Goal: Transaction & Acquisition: Purchase product/service

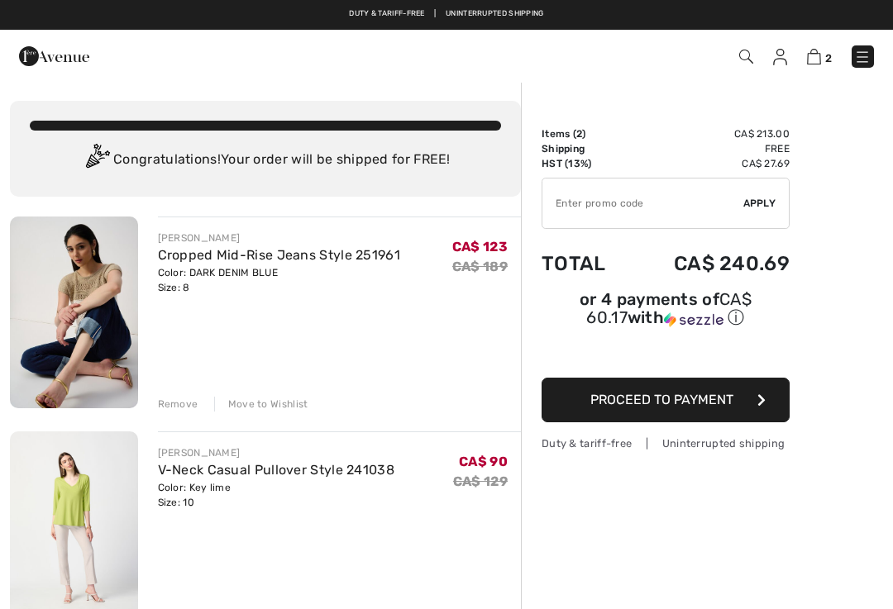
click at [866, 59] on img at bounding box center [862, 57] width 17 height 17
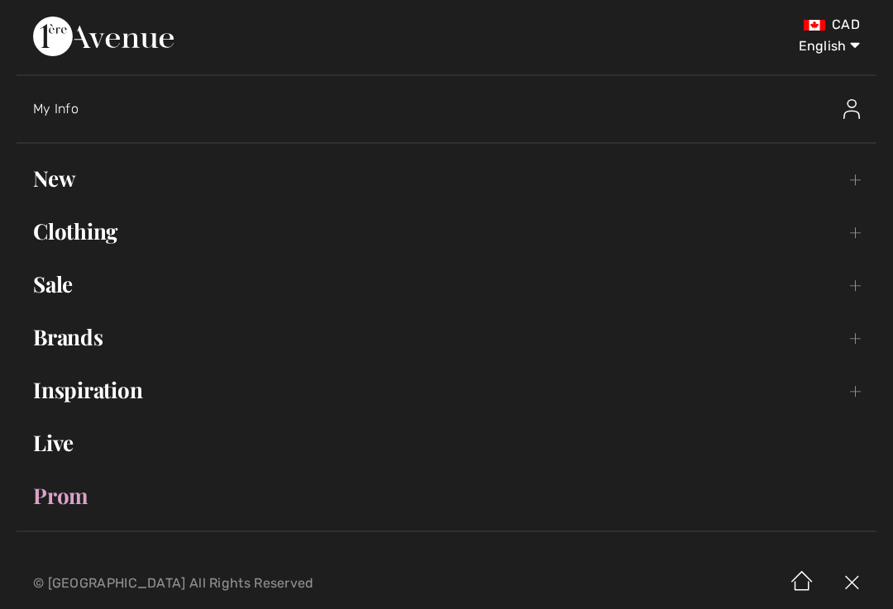
click at [54, 285] on link "Sale Toggle submenu" at bounding box center [447, 284] width 860 height 36
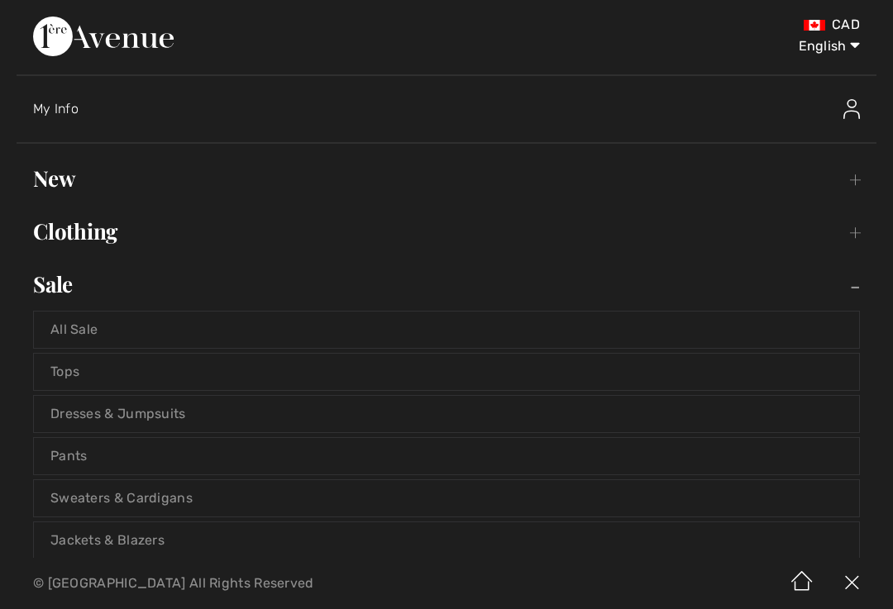
click at [607, 368] on link "Tops" at bounding box center [446, 372] width 825 height 36
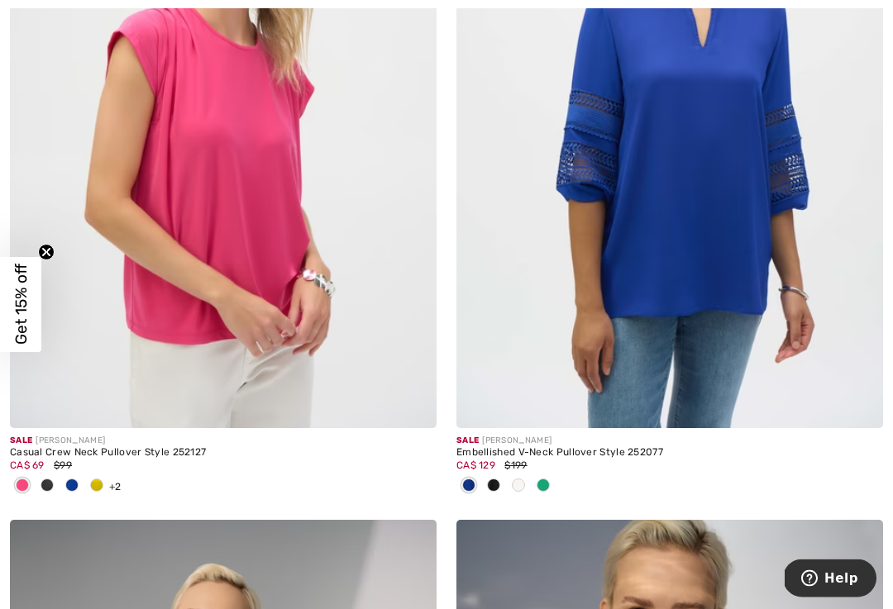
scroll to position [6255, 0]
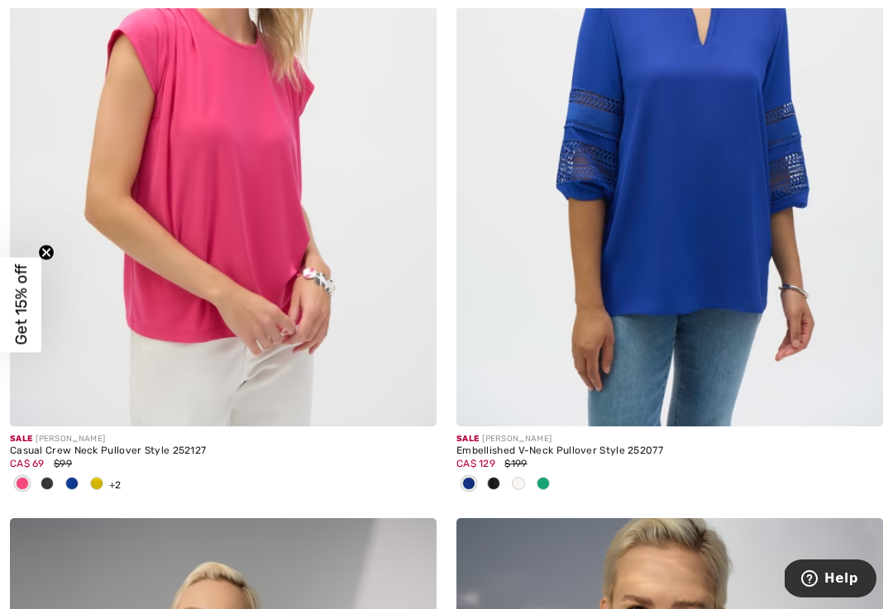
click at [101, 493] on div at bounding box center [96, 484] width 25 height 27
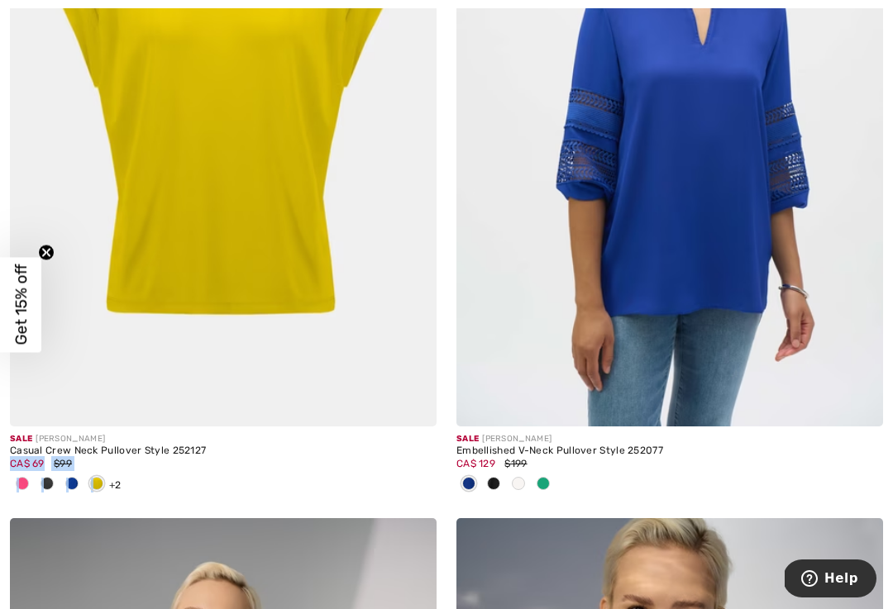
click at [234, 223] on img at bounding box center [223, 107] width 426 height 640
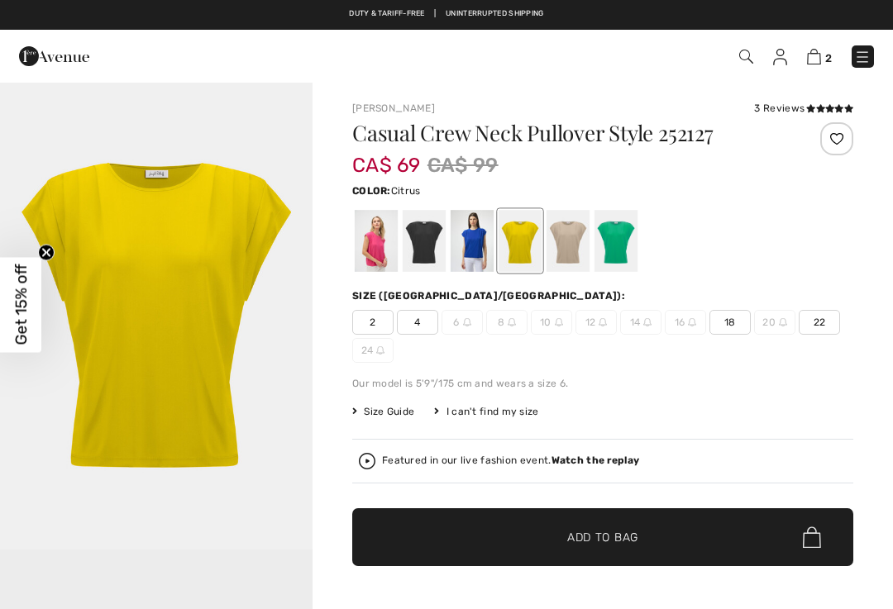
checkbox input "true"
click at [483, 236] on div at bounding box center [471, 241] width 43 height 62
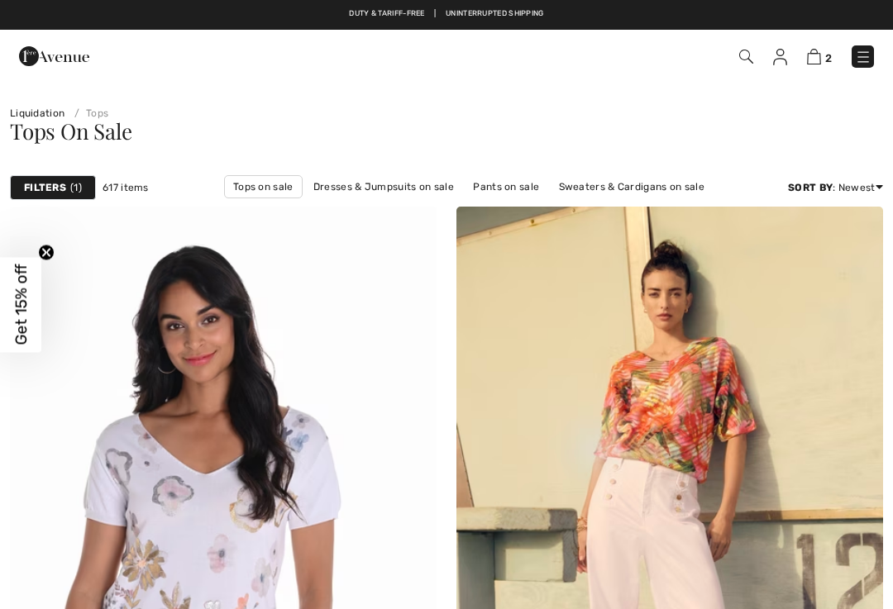
checkbox input "true"
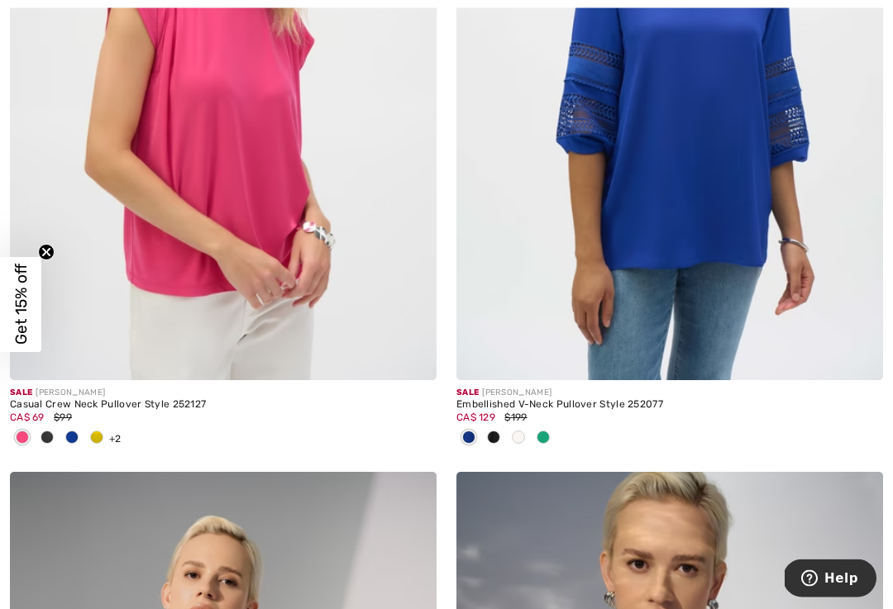
scroll to position [6306, 0]
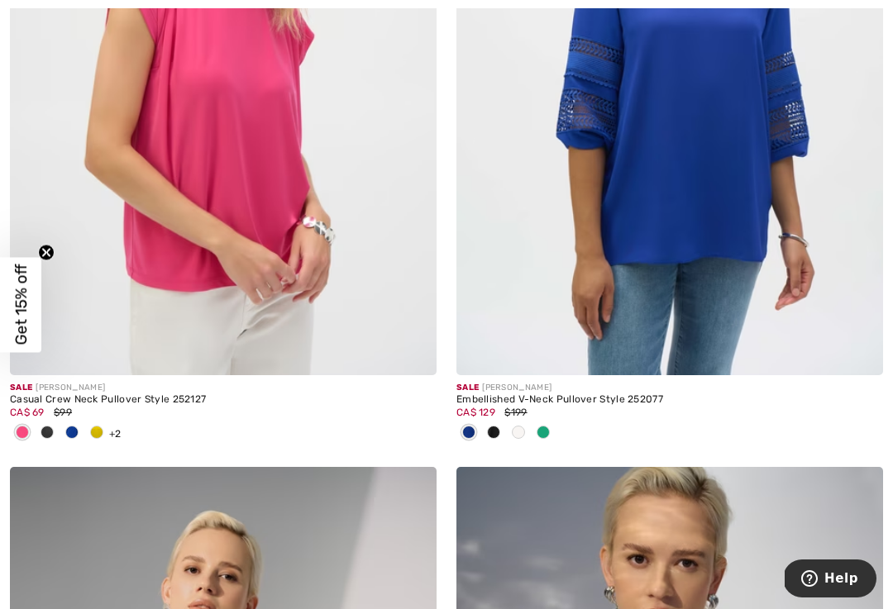
click at [546, 426] on span at bounding box center [542, 432] width 13 height 13
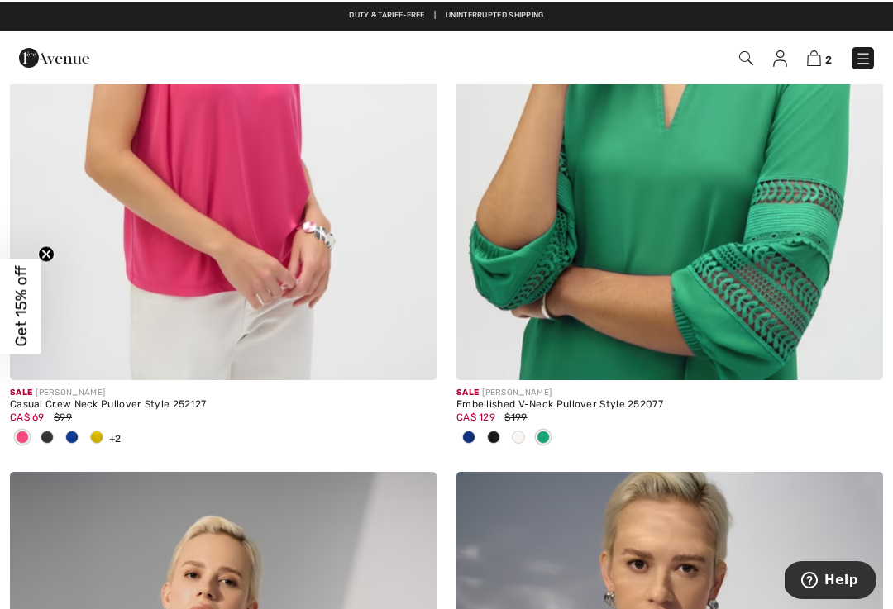
scroll to position [6301, 0]
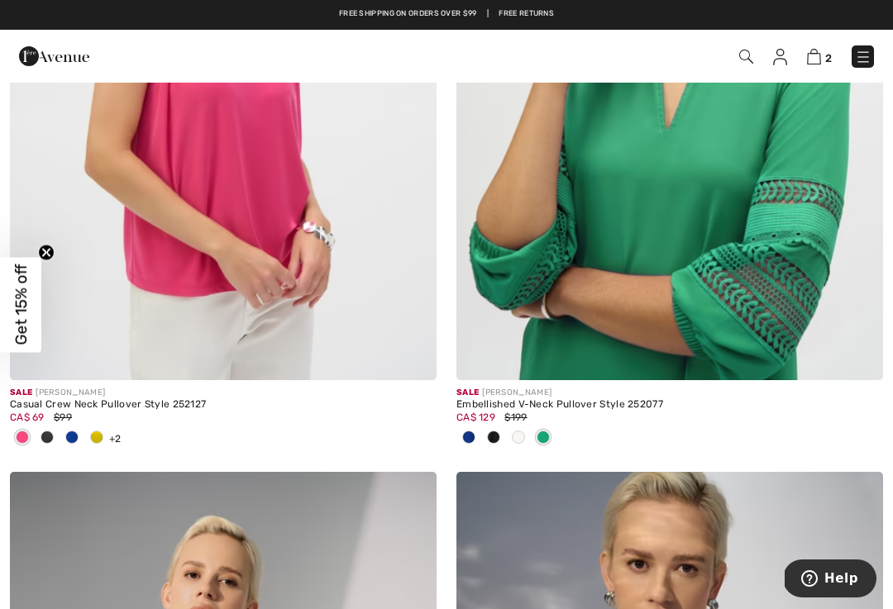
click at [703, 218] on img at bounding box center [669, 60] width 426 height 640
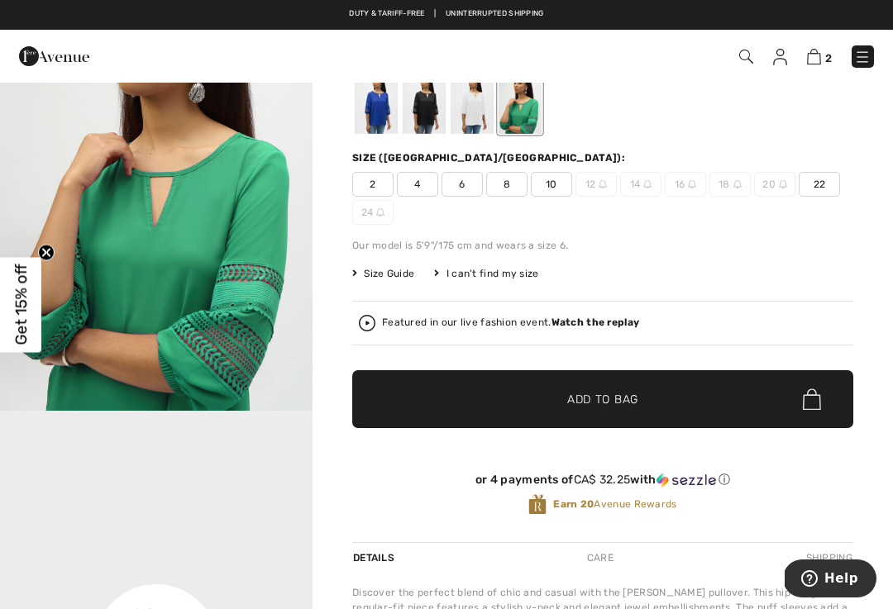
scroll to position [137, 0]
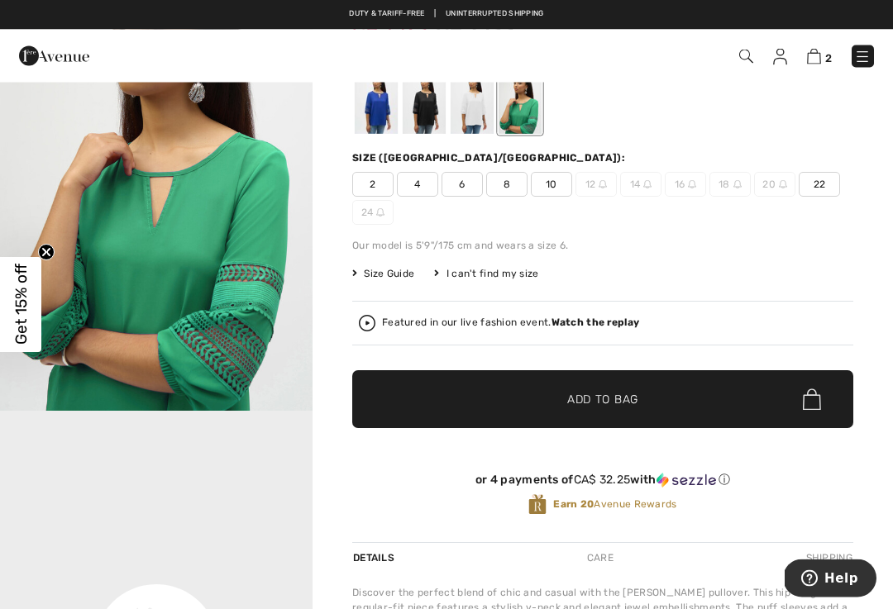
click at [621, 326] on strong "Watch the replay" at bounding box center [595, 323] width 88 height 12
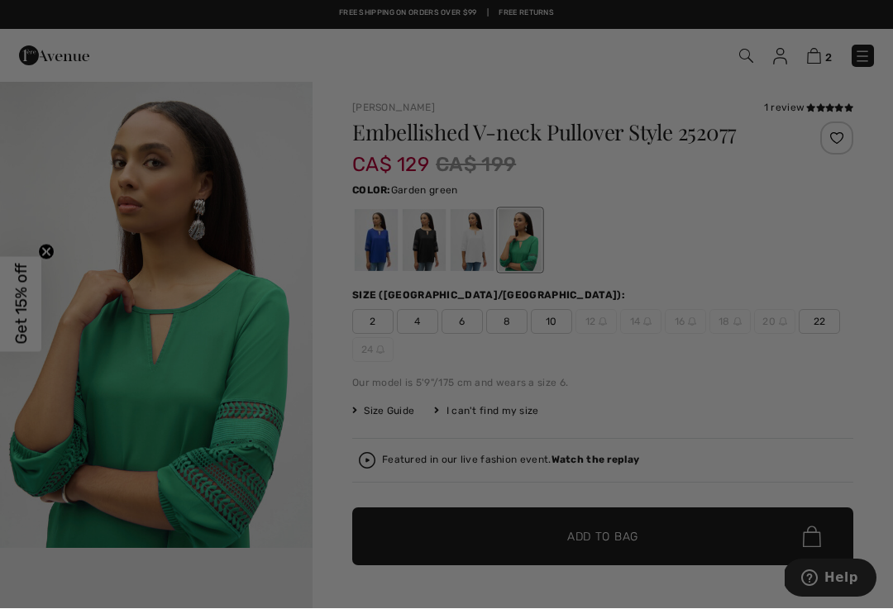
scroll to position [0, 0]
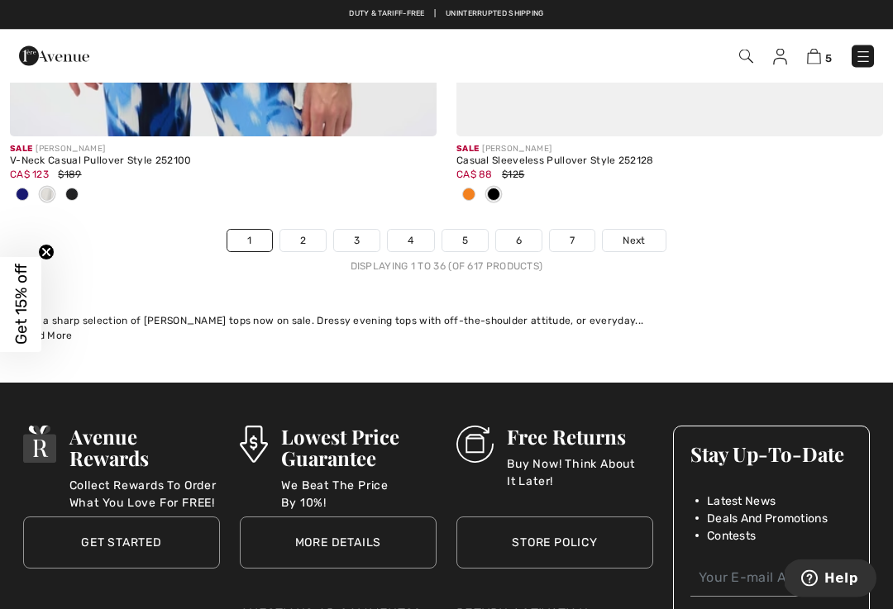
scroll to position [13282, 0]
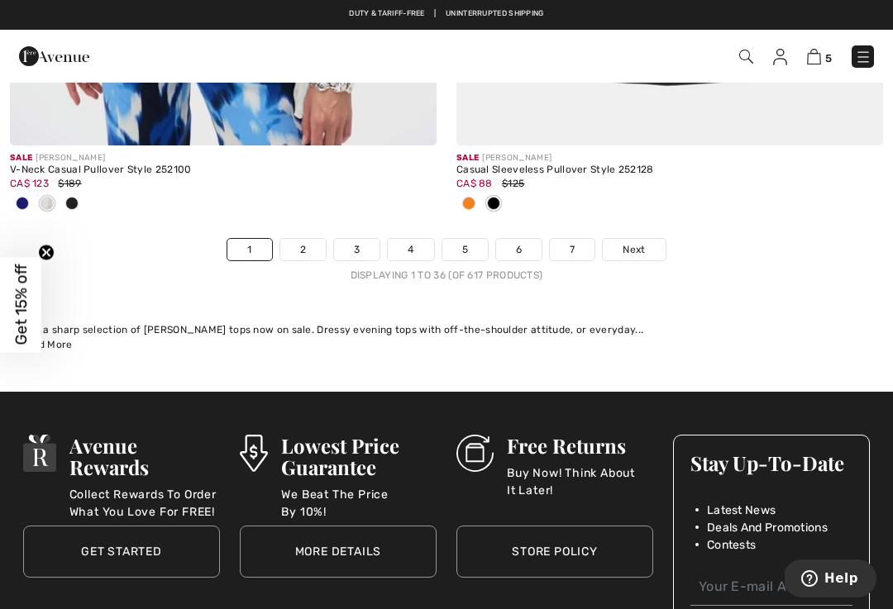
click at [650, 239] on link "Next" at bounding box center [633, 249] width 62 height 21
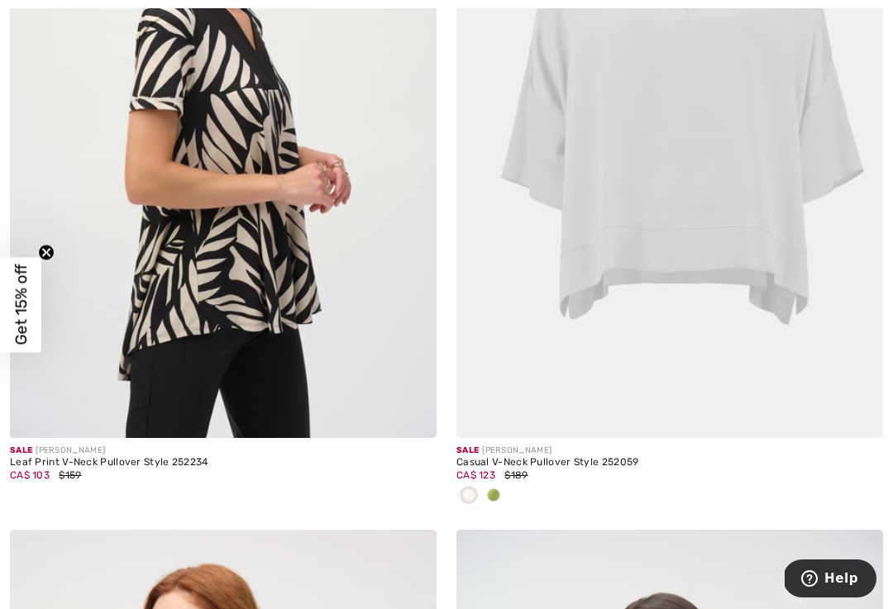
scroll to position [1878, 0]
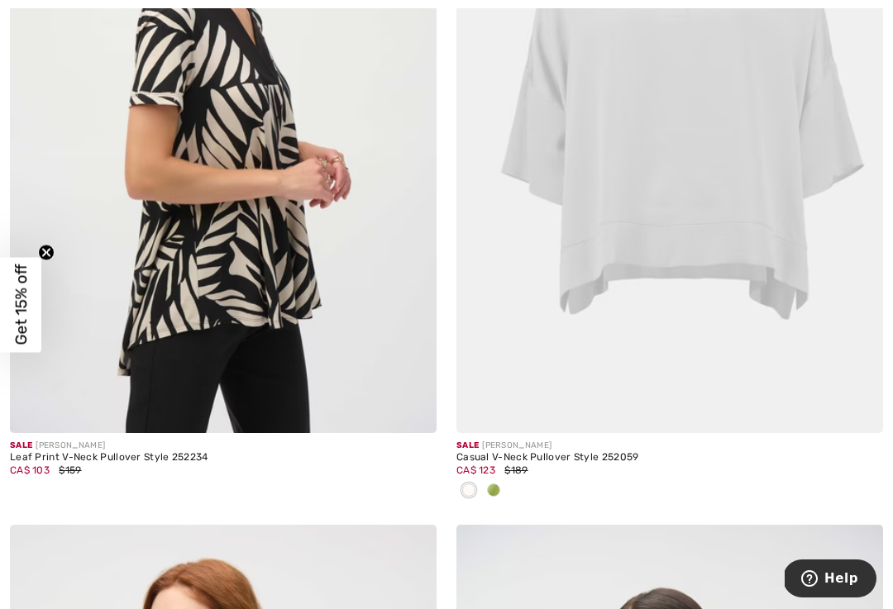
click at [498, 485] on span at bounding box center [493, 489] width 13 height 13
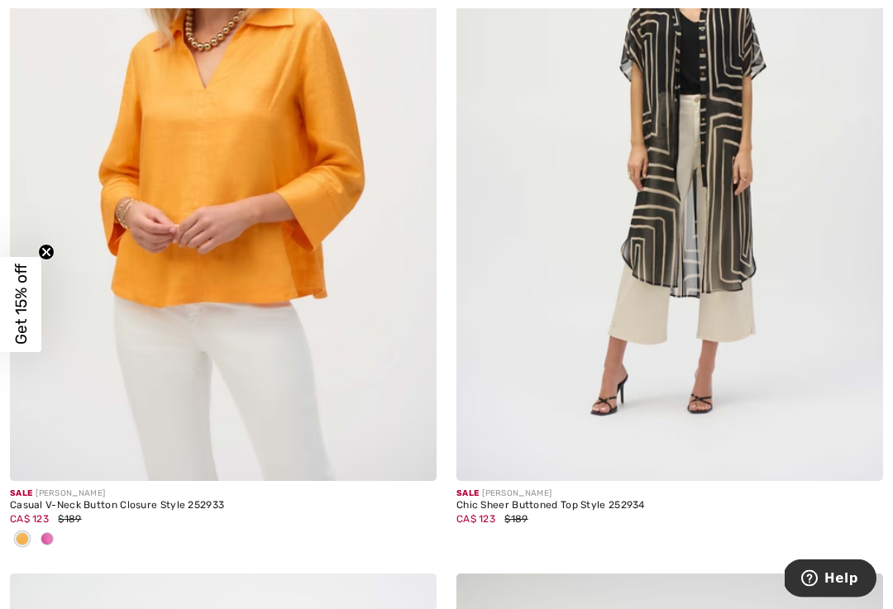
scroll to position [9313, 0]
click at [66, 531] on div at bounding box center [223, 539] width 426 height 27
click at [53, 539] on div at bounding box center [47, 539] width 25 height 27
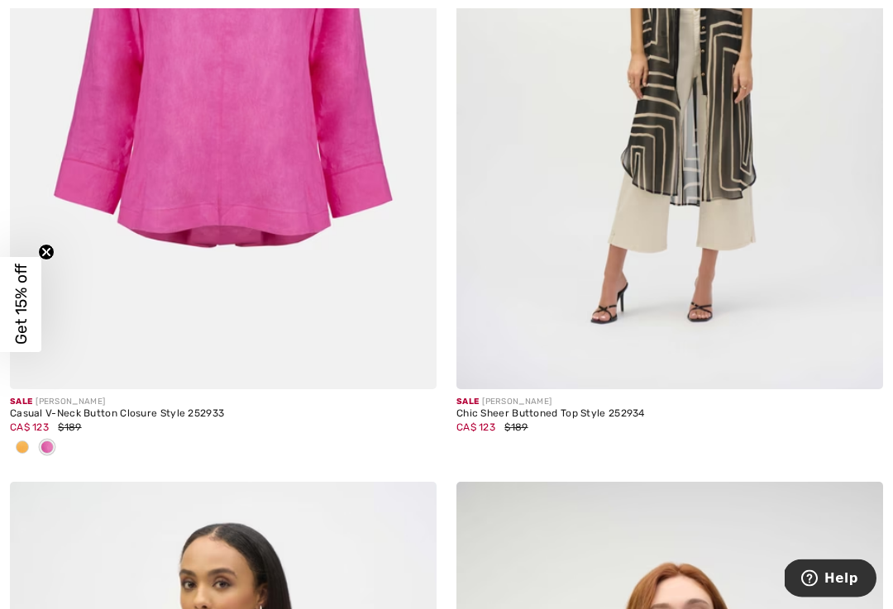
scroll to position [9407, 0]
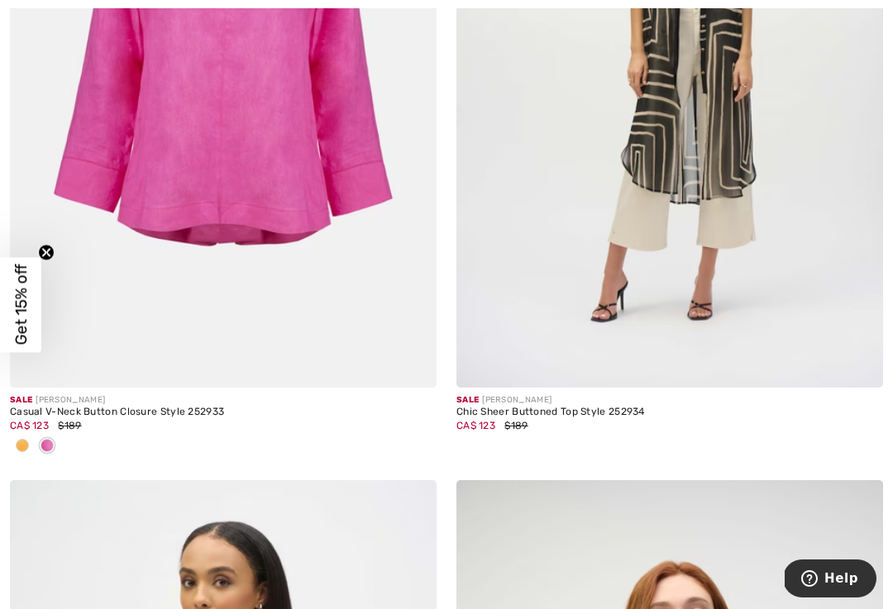
click at [320, 191] on img at bounding box center [223, 68] width 426 height 640
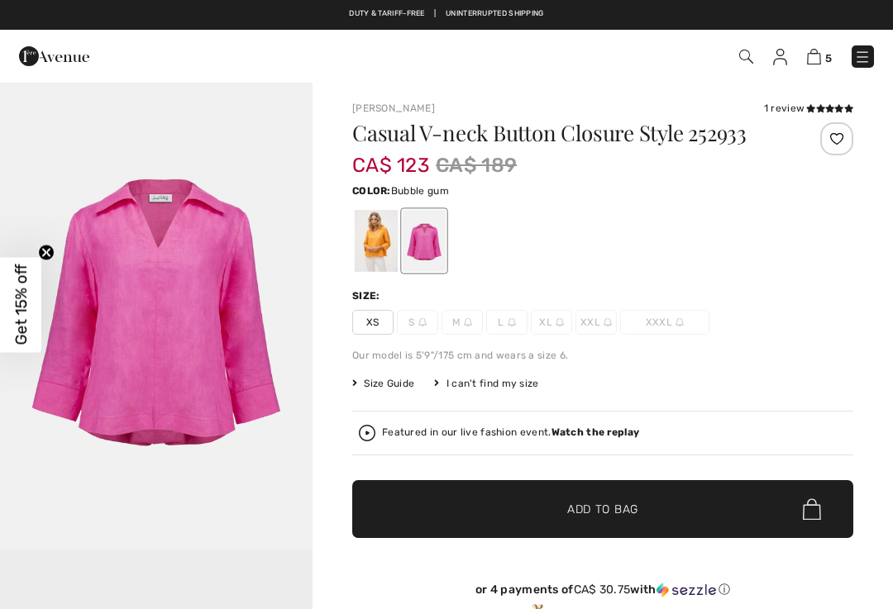
checkbox input "true"
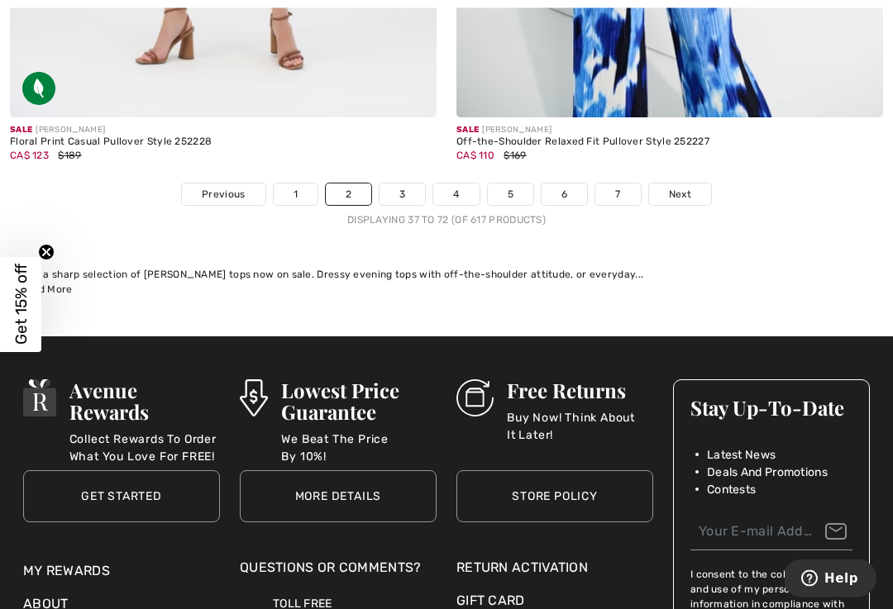
scroll to position [13310, 0]
click at [693, 187] on link "Next" at bounding box center [680, 193] width 62 height 21
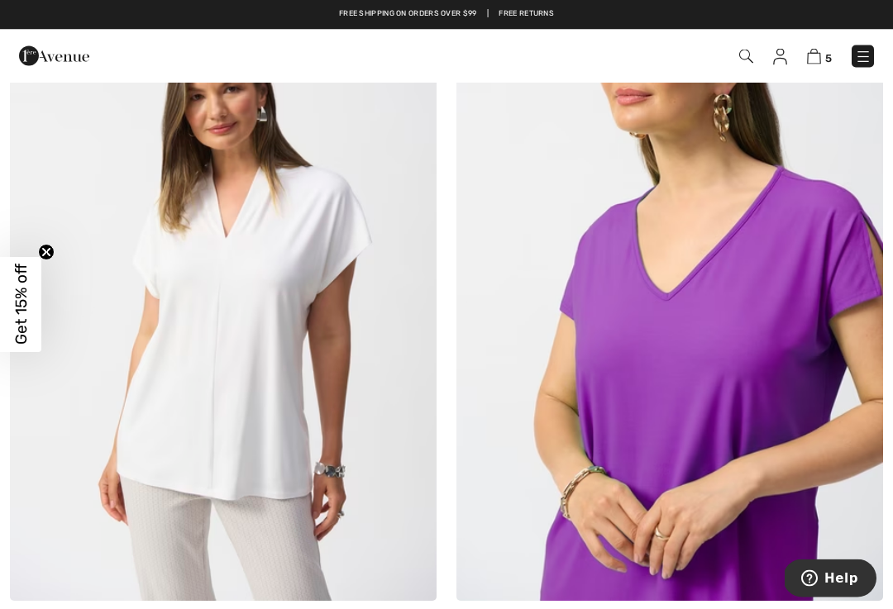
scroll to position [11412, 0]
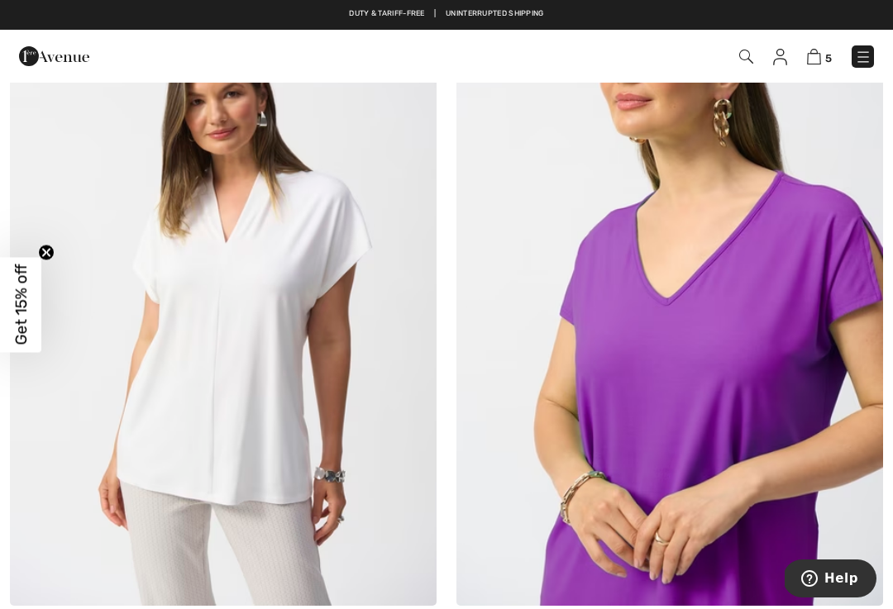
click at [345, 380] on img at bounding box center [223, 286] width 426 height 640
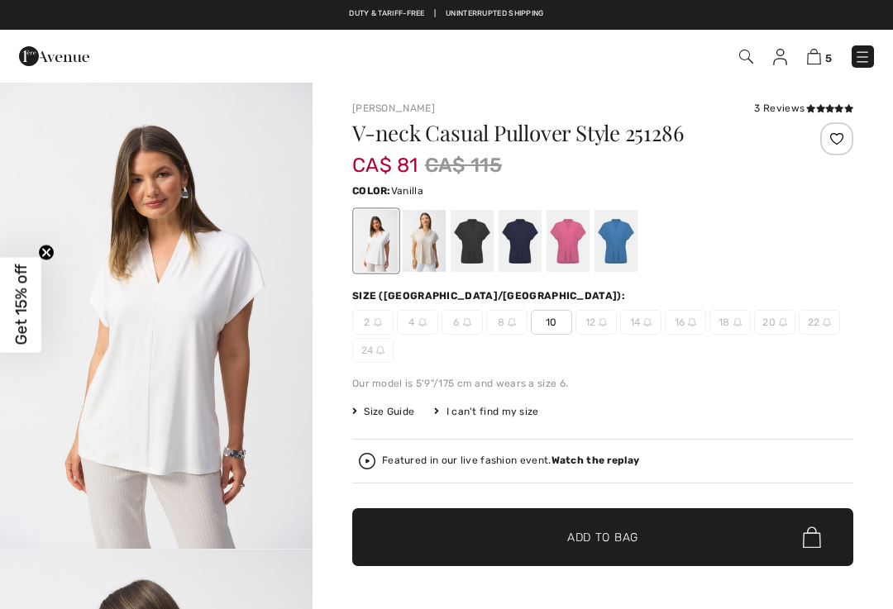
checkbox input "true"
click at [526, 245] on div at bounding box center [519, 241] width 43 height 62
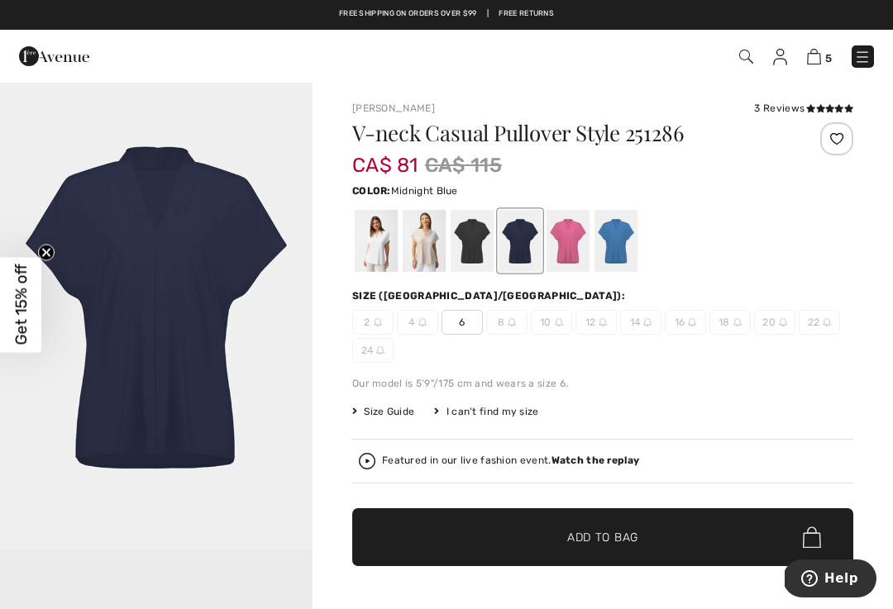
click at [577, 245] on div at bounding box center [567, 241] width 43 height 62
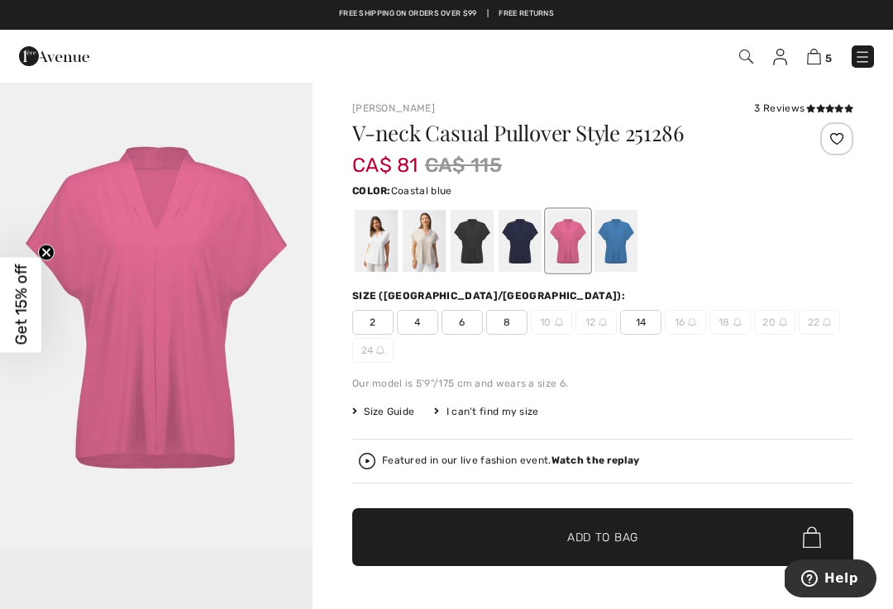
click at [624, 242] on div at bounding box center [615, 241] width 43 height 62
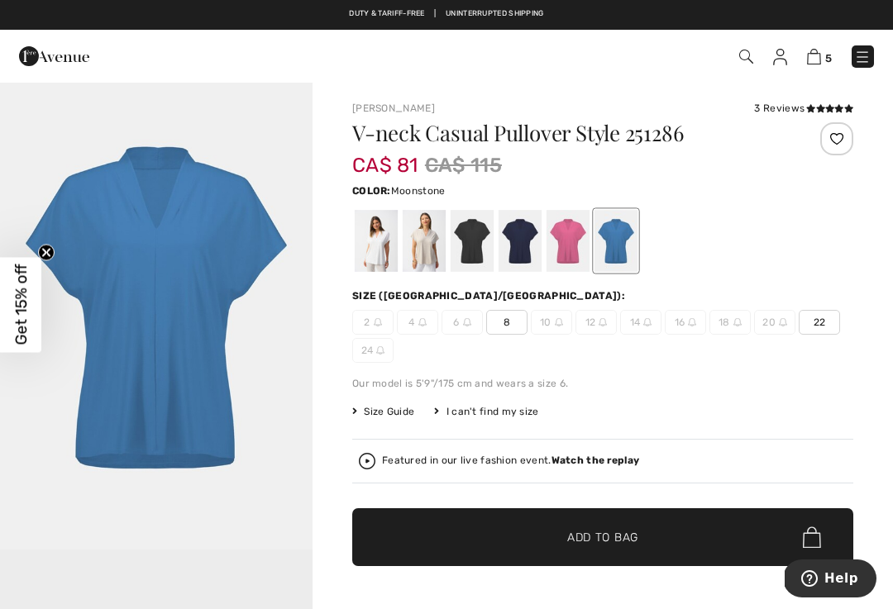
click at [441, 247] on div at bounding box center [423, 241] width 43 height 62
click at [383, 242] on div at bounding box center [376, 241] width 43 height 62
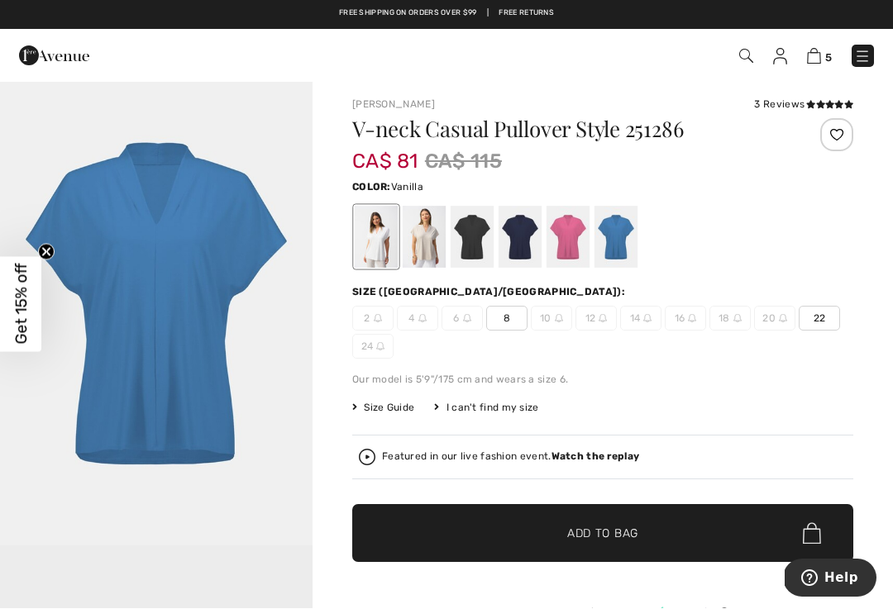
scroll to position [4, 0]
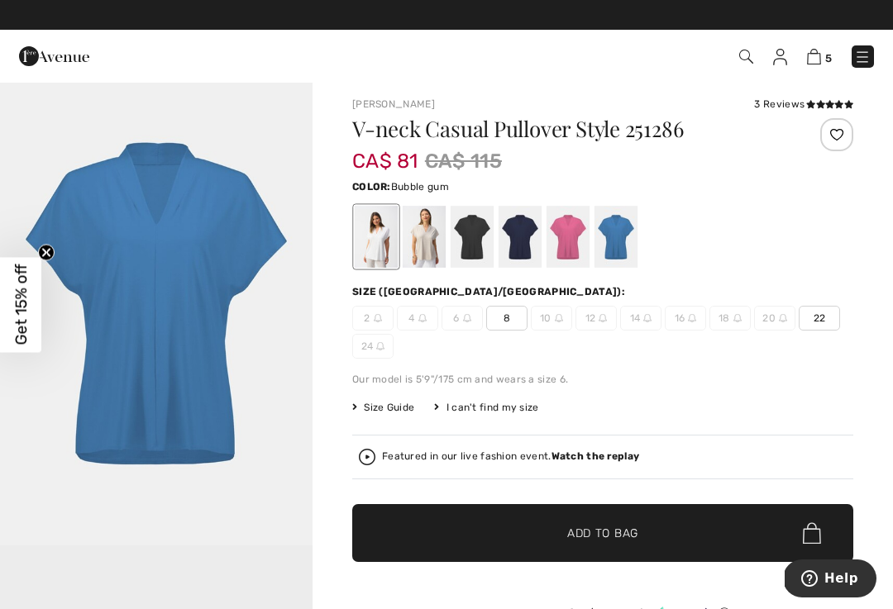
click at [583, 238] on div at bounding box center [567, 237] width 43 height 62
click at [517, 322] on span "8" at bounding box center [506, 318] width 41 height 25
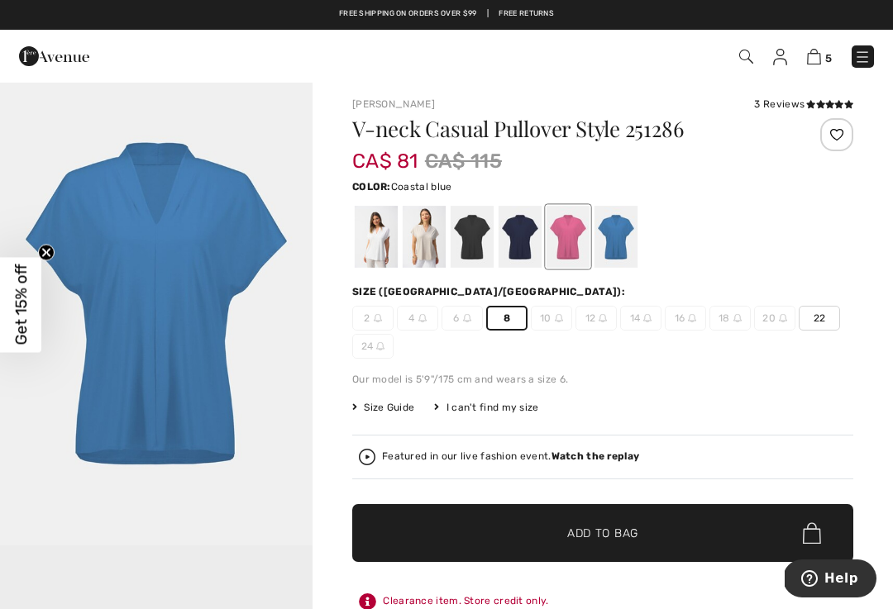
click at [641, 533] on span "✔ Added to Bag Add to Bag" at bounding box center [602, 533] width 501 height 58
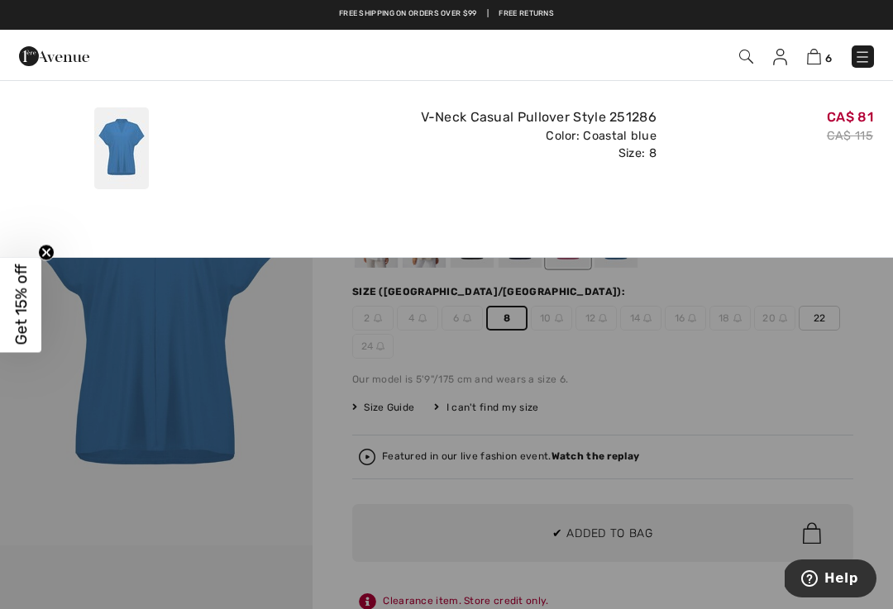
scroll to position [0, 0]
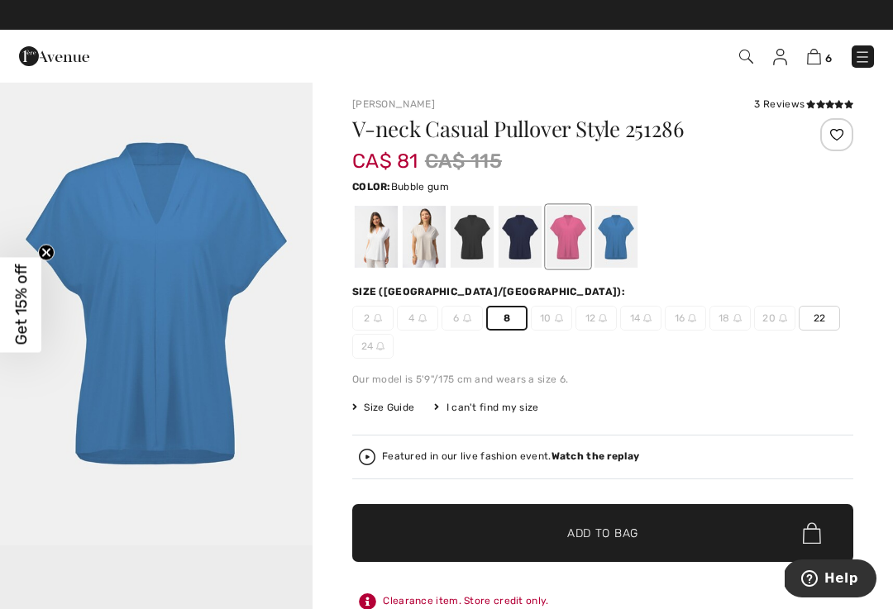
click at [573, 240] on div at bounding box center [567, 237] width 43 height 62
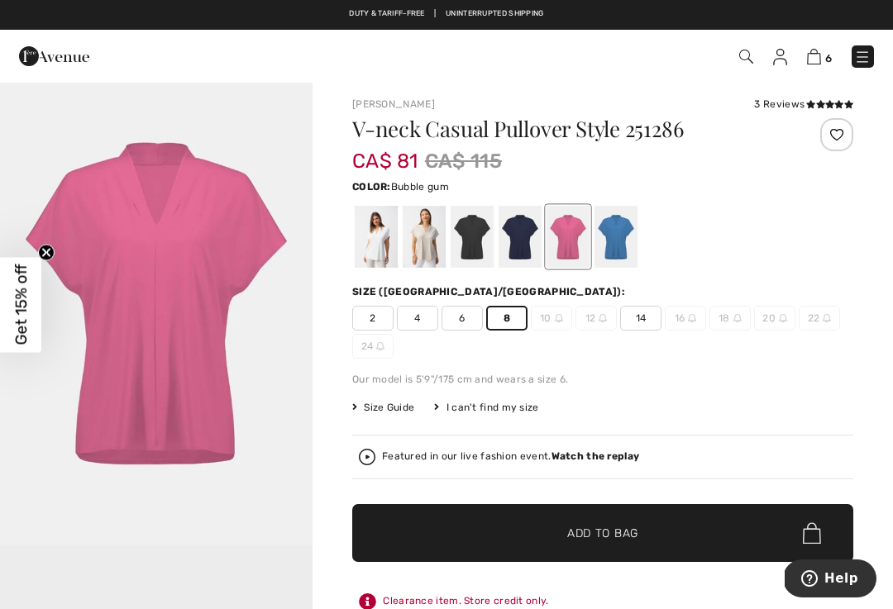
click at [516, 322] on span "8" at bounding box center [506, 318] width 41 height 25
click at [636, 544] on span "✔ Added to Bag Add to Bag" at bounding box center [602, 533] width 501 height 58
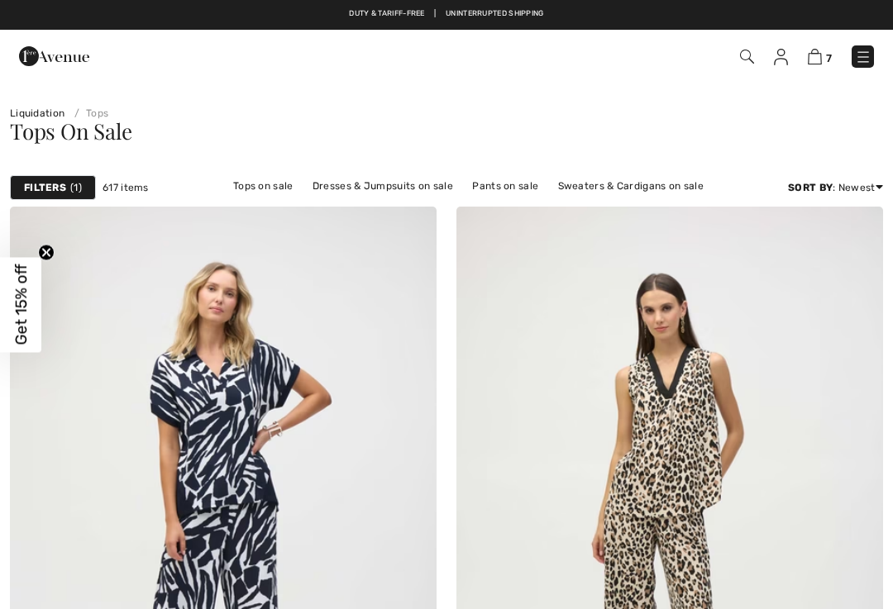
scroll to position [11412, 0]
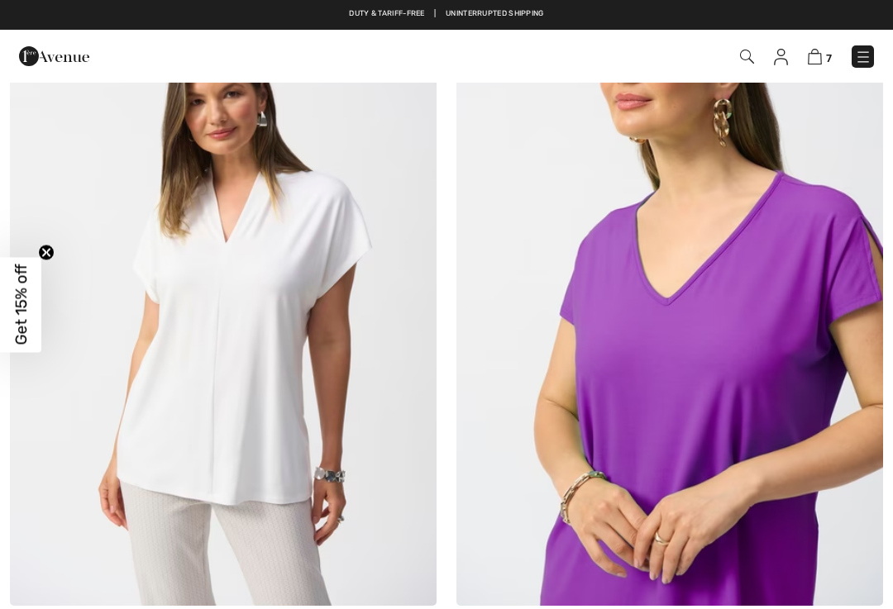
checkbox input "true"
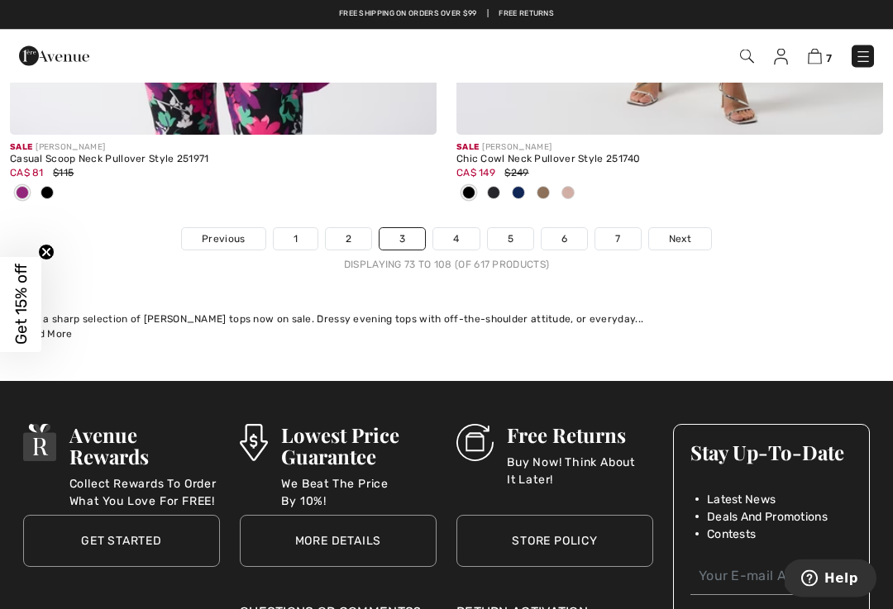
scroll to position [13347, 0]
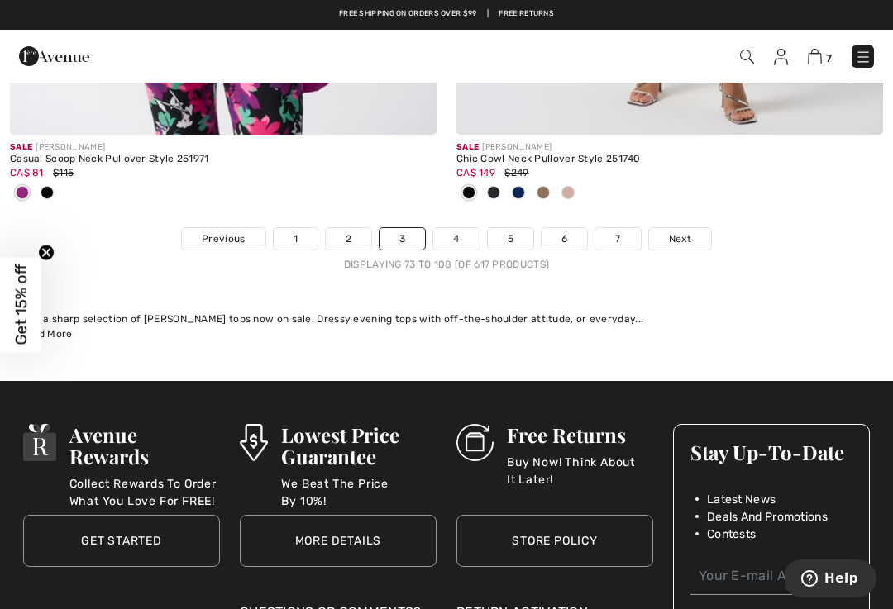
click at [685, 231] on span "Next" at bounding box center [680, 238] width 22 height 15
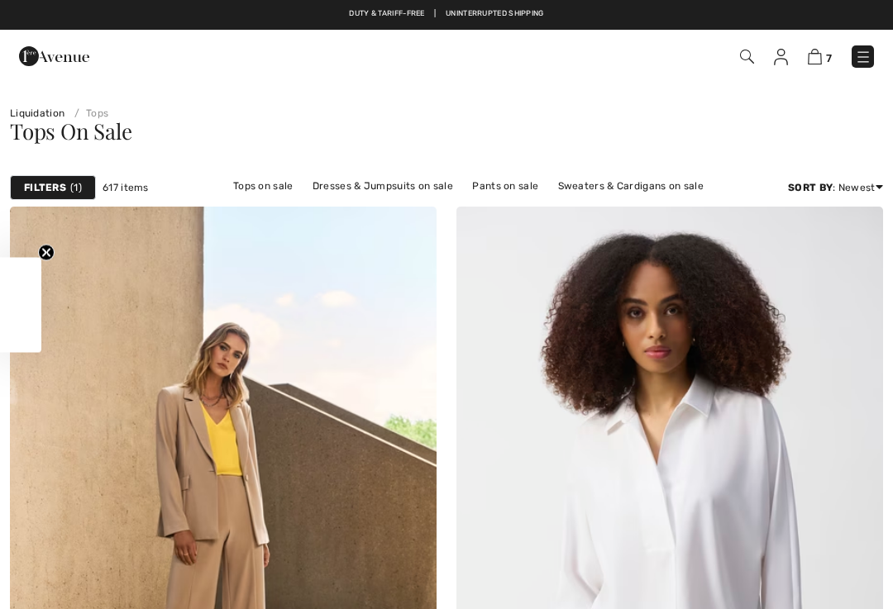
checkbox input "true"
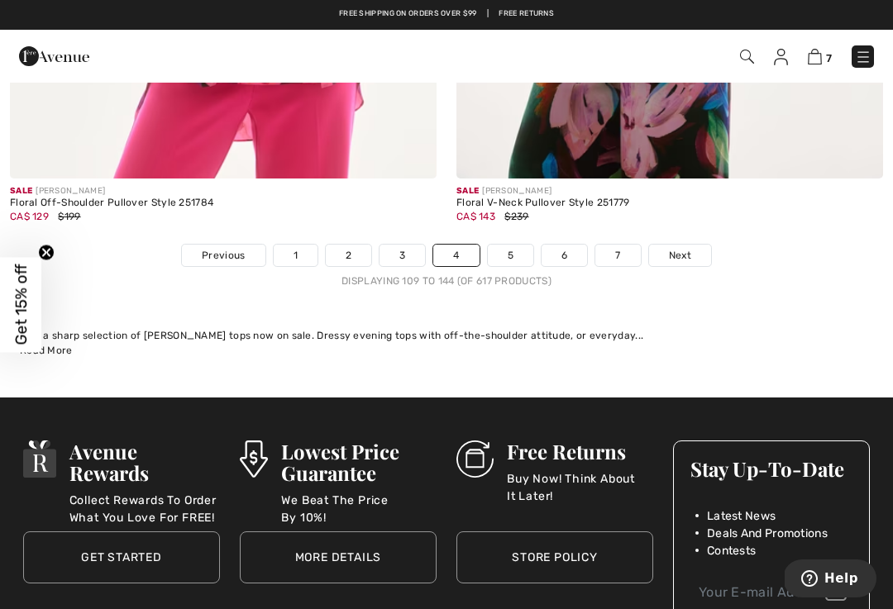
scroll to position [13247, 0]
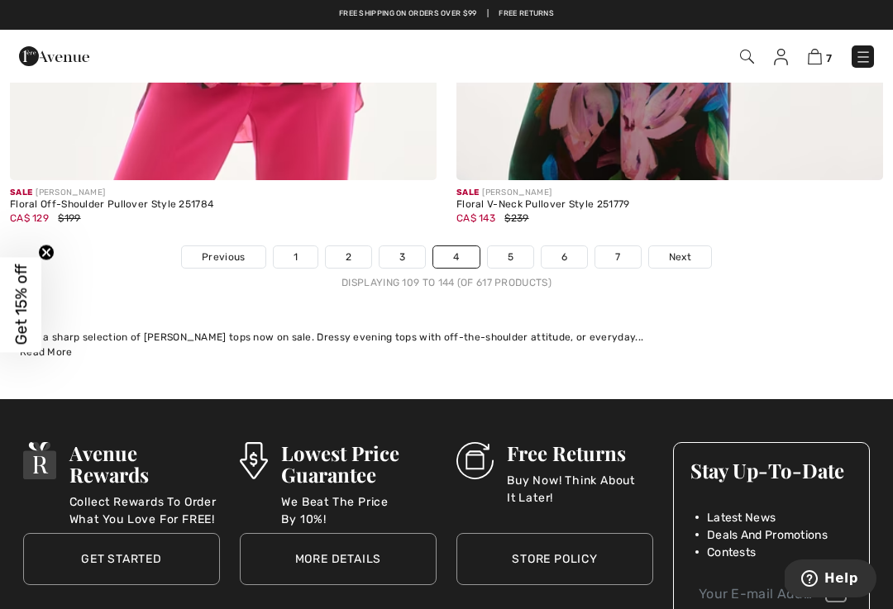
click at [685, 250] on span "Next" at bounding box center [680, 257] width 22 height 15
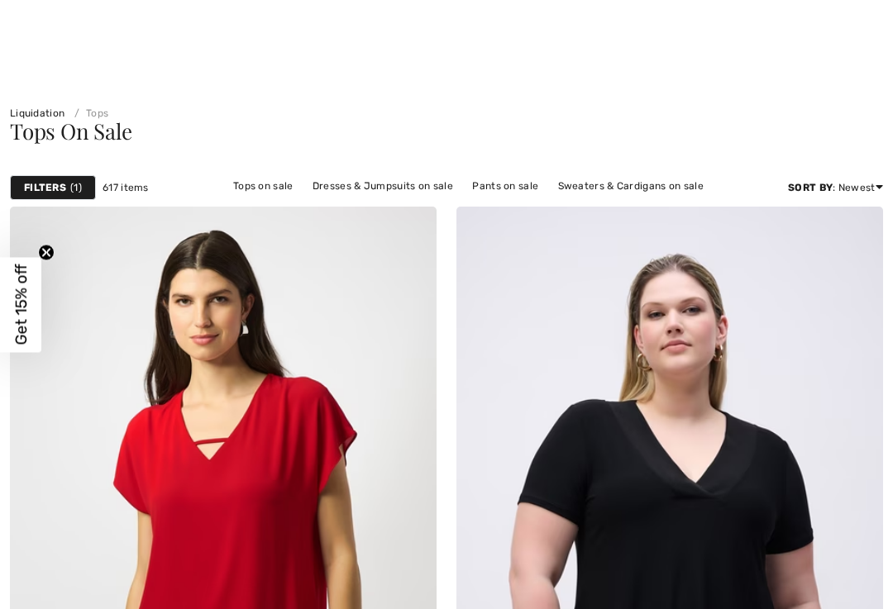
checkbox input "true"
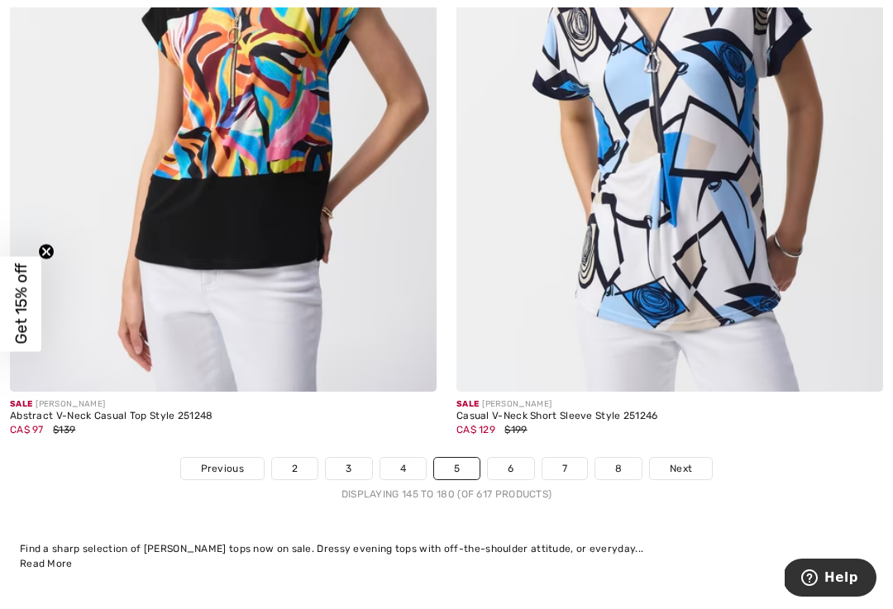
scroll to position [13036, 0]
click at [691, 461] on span "Next" at bounding box center [680, 468] width 22 height 15
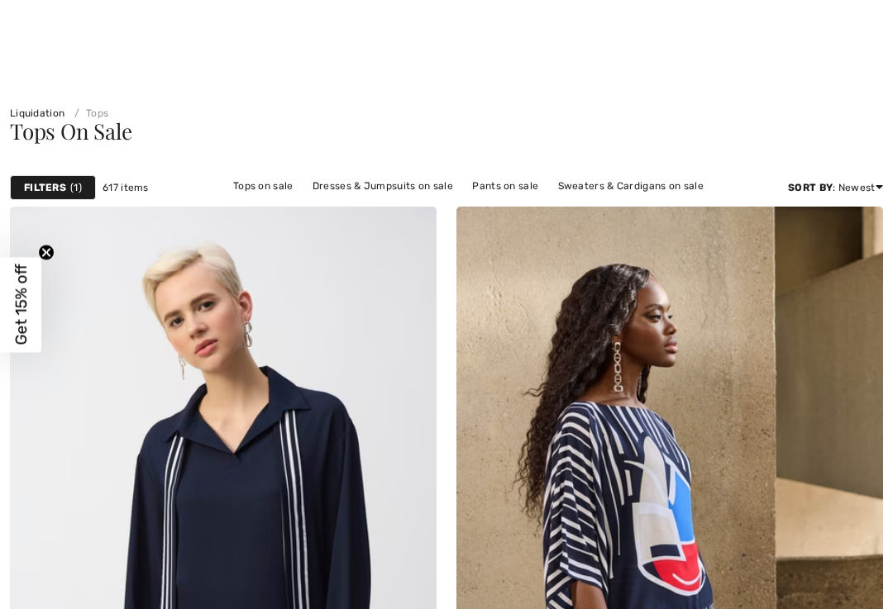
checkbox input "true"
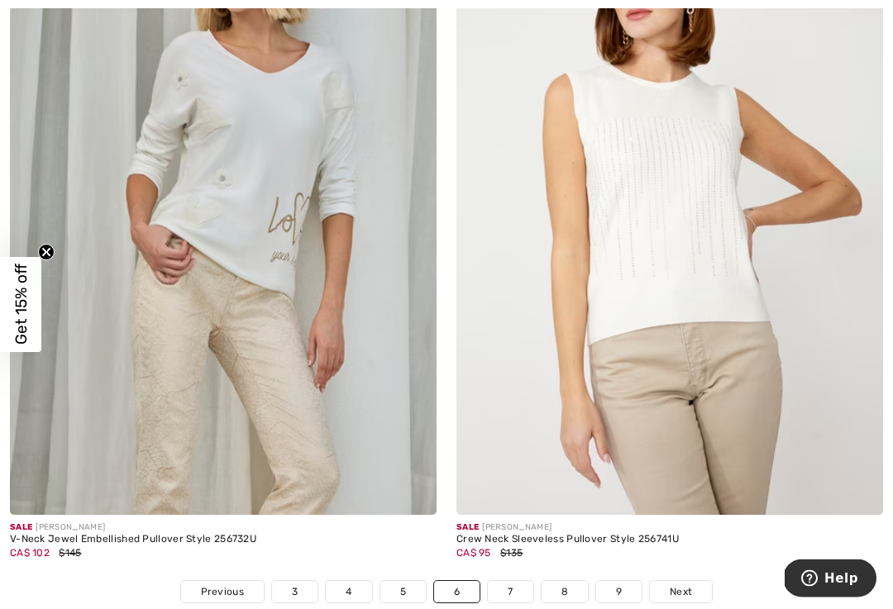
scroll to position [12749, 0]
click at [695, 581] on link "Next" at bounding box center [681, 591] width 62 height 21
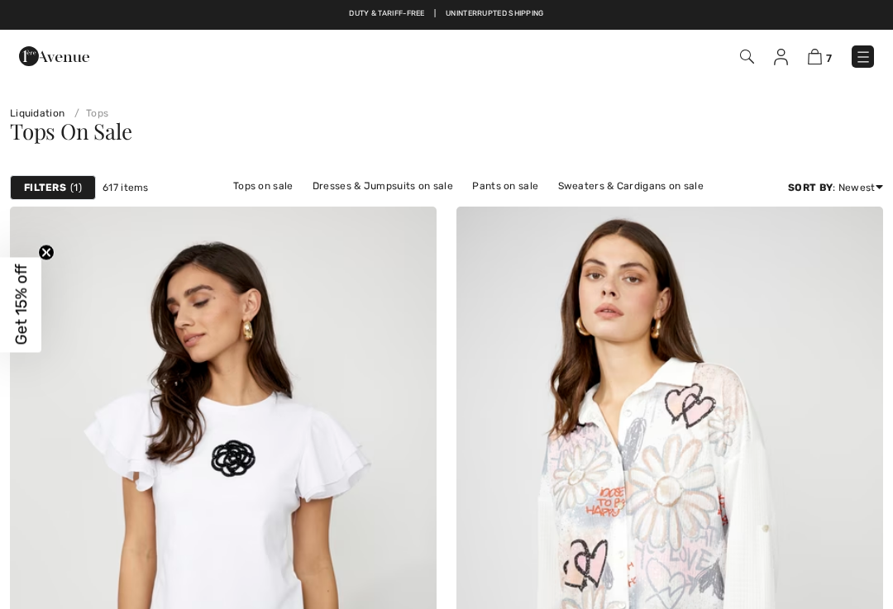
checkbox input "true"
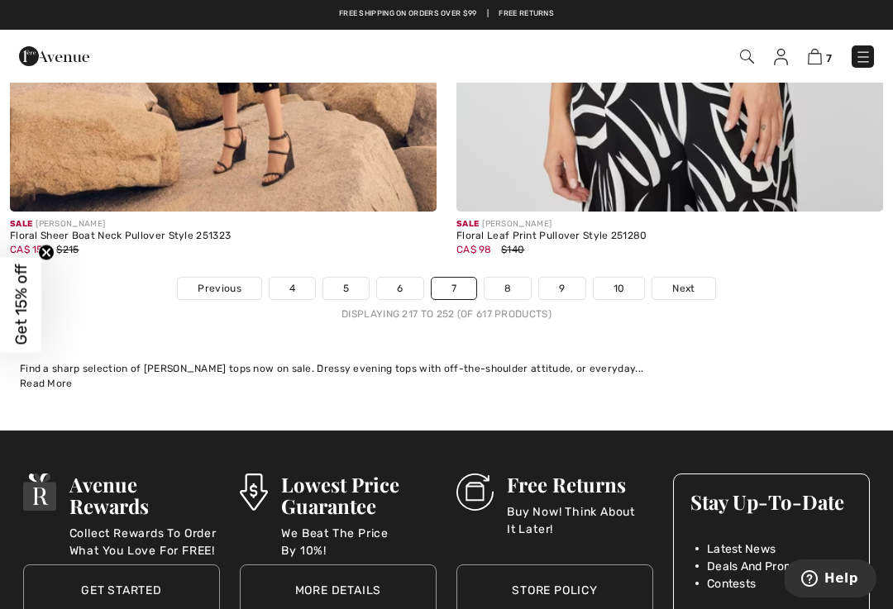
scroll to position [13106, 0]
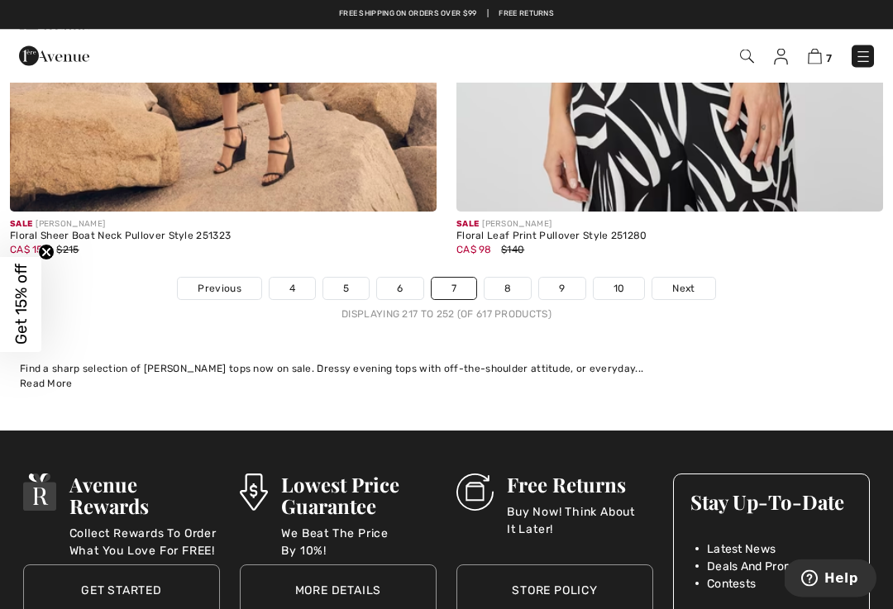
click at [683, 282] on span "Next" at bounding box center [683, 289] width 22 height 15
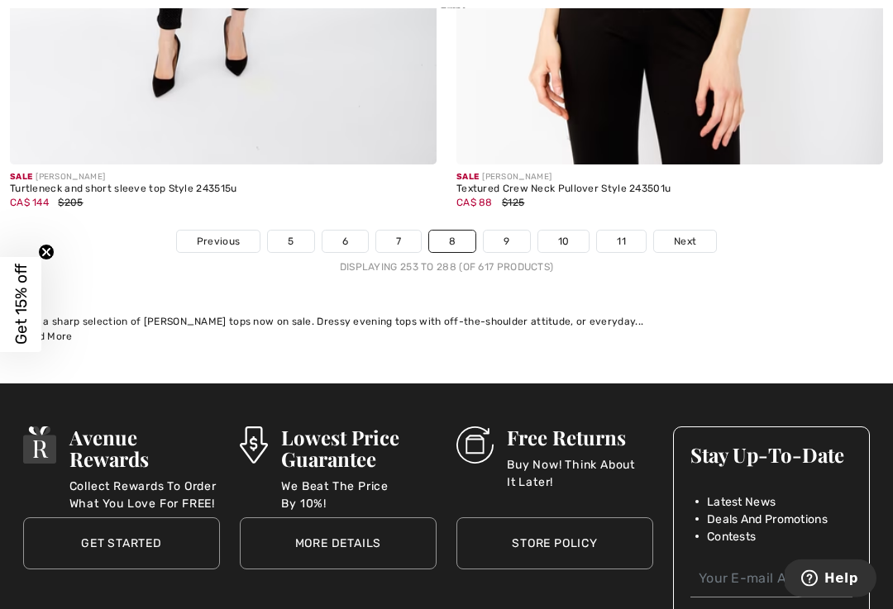
scroll to position [13127, 0]
click at [690, 234] on span "Next" at bounding box center [685, 241] width 22 height 15
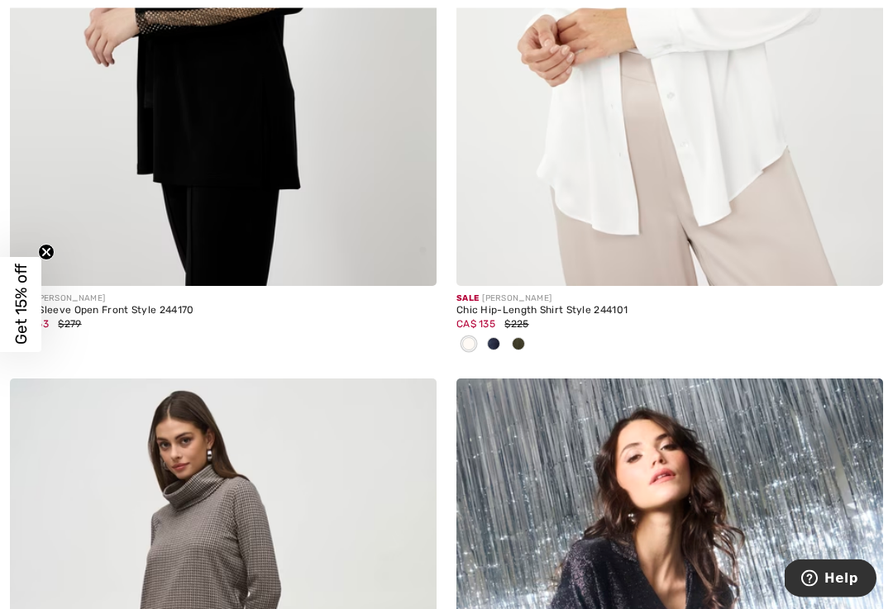
scroll to position [2703, 0]
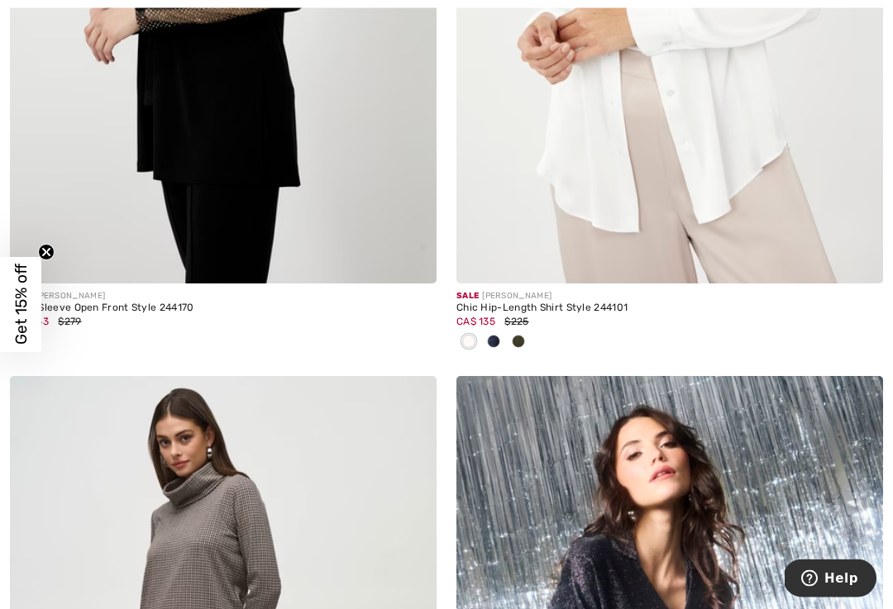
click at [503, 346] on div at bounding box center [493, 343] width 25 height 27
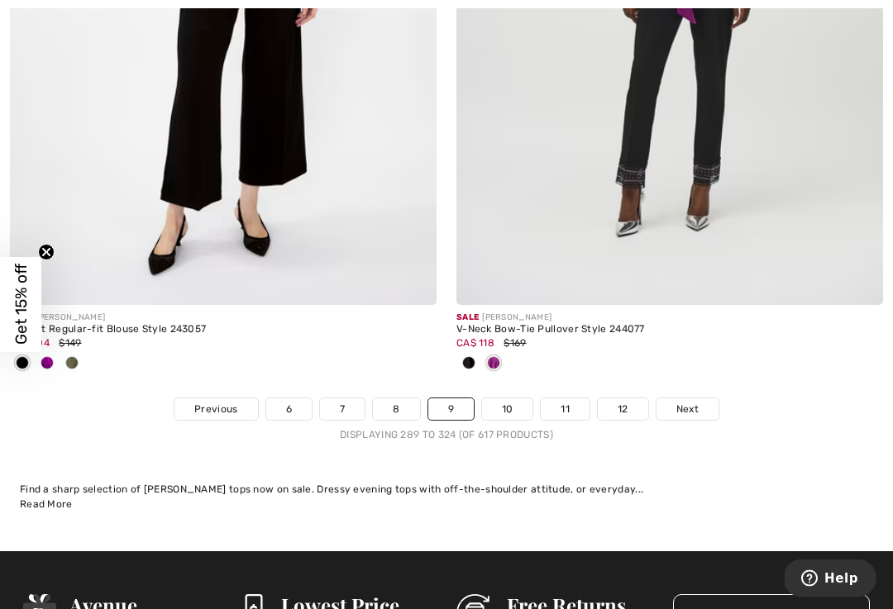
scroll to position [13122, 0]
click at [700, 398] on link "Next" at bounding box center [687, 408] width 62 height 21
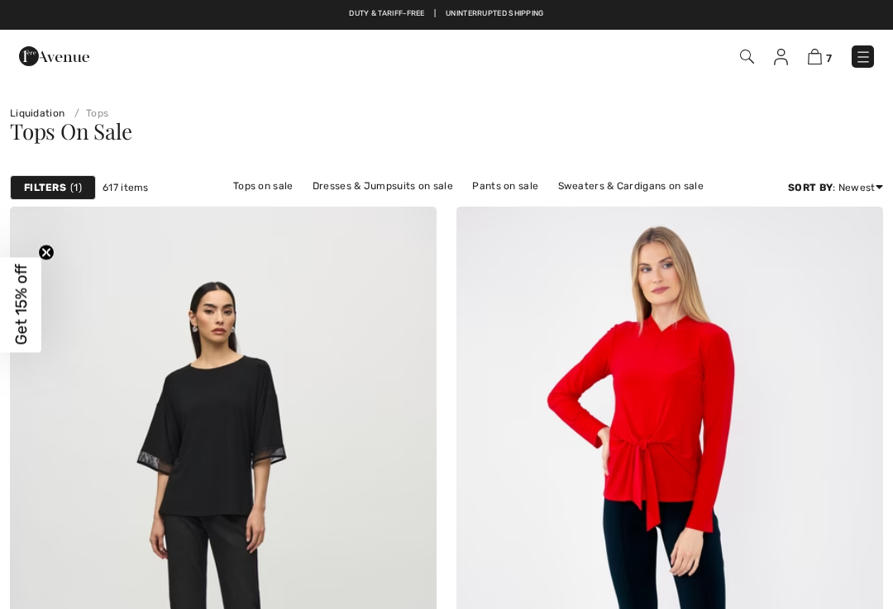
checkbox input "true"
click at [529, 184] on link "Pants on sale" at bounding box center [505, 185] width 83 height 21
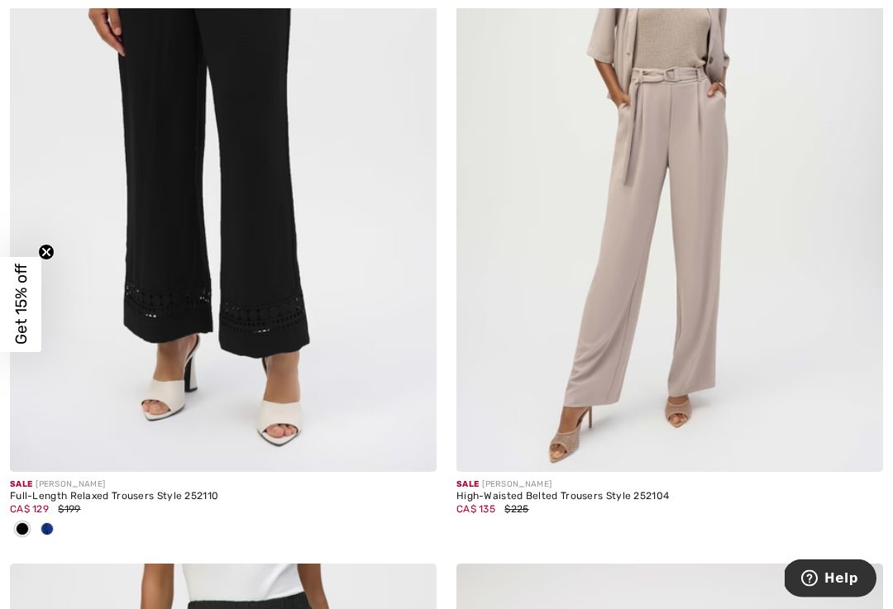
scroll to position [6209, 0]
click at [55, 526] on div at bounding box center [47, 530] width 25 height 27
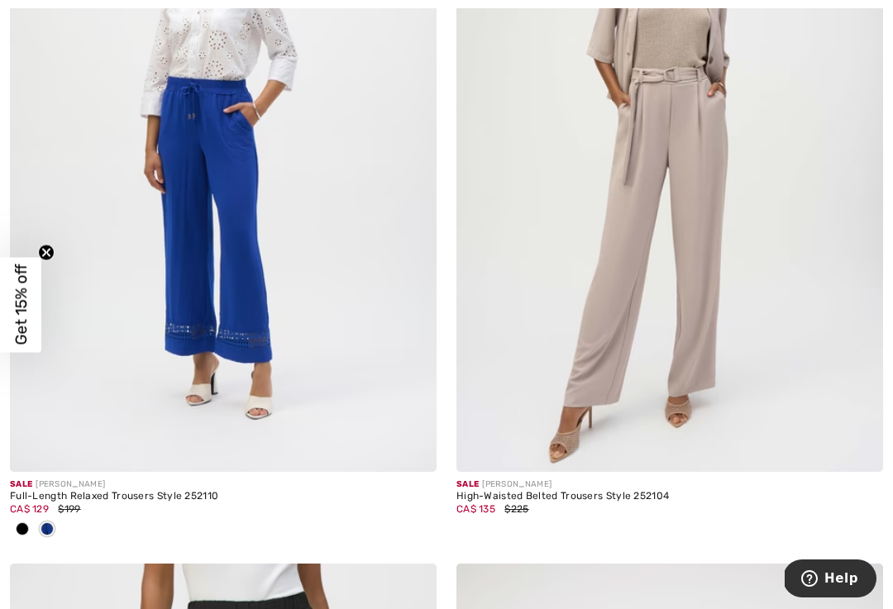
click at [338, 272] on img at bounding box center [223, 152] width 426 height 640
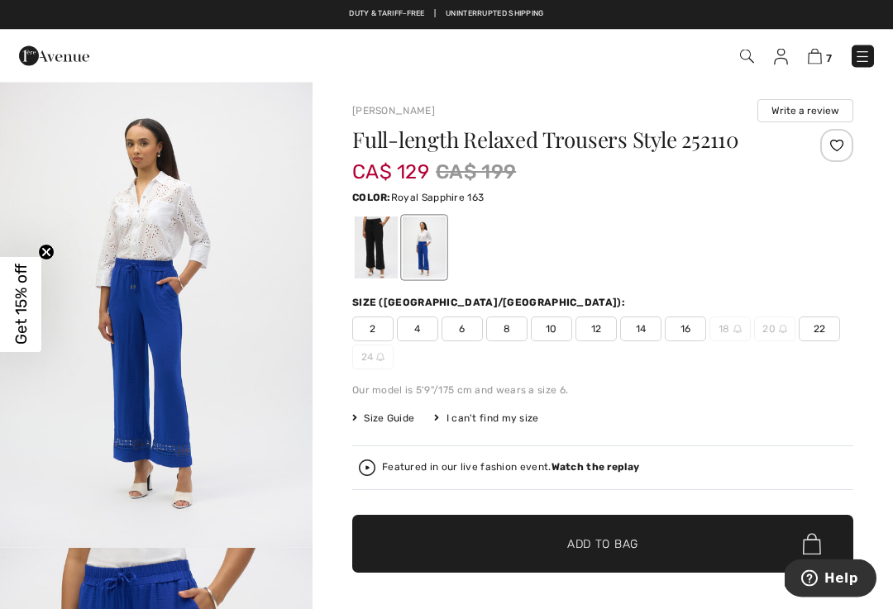
scroll to position [2, 0]
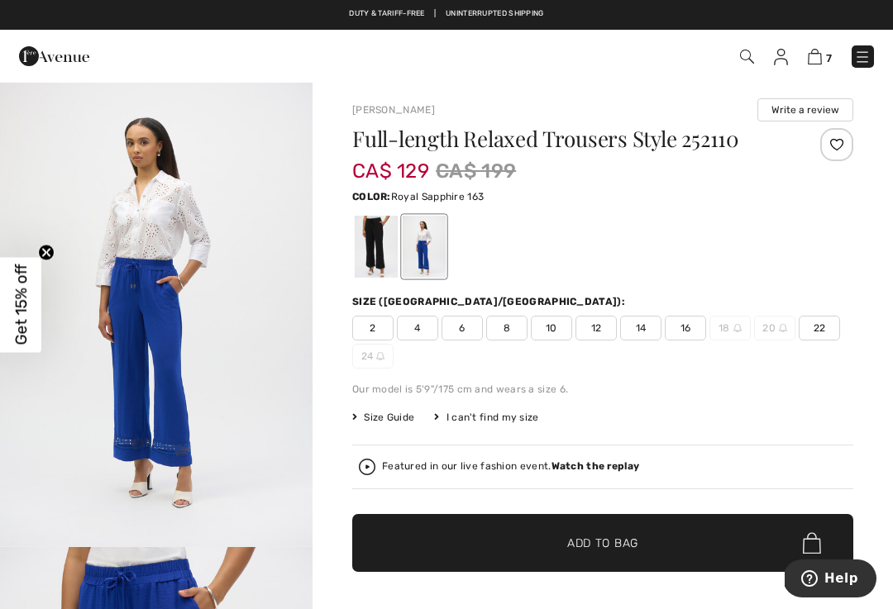
click at [618, 469] on strong "Watch the replay" at bounding box center [595, 466] width 88 height 12
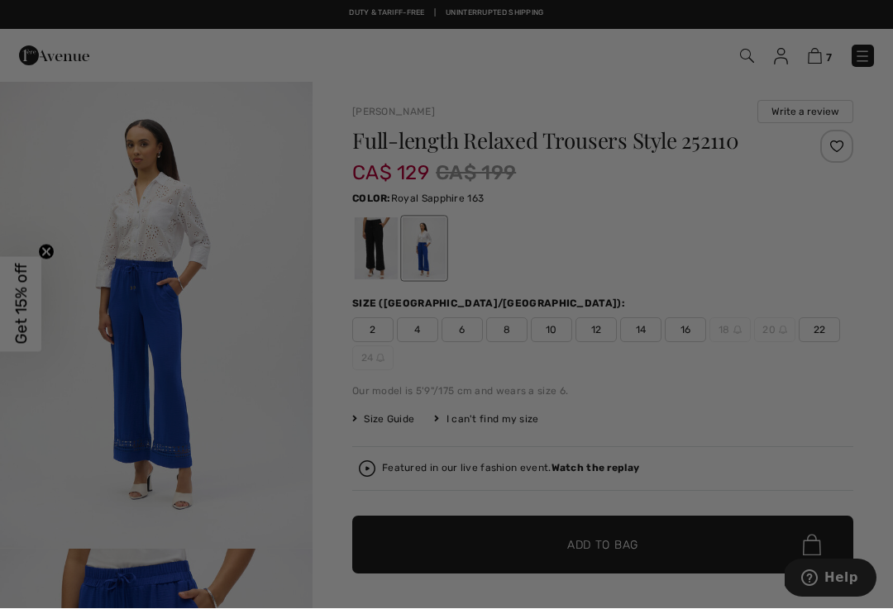
scroll to position [0, 0]
checkbox input "true"
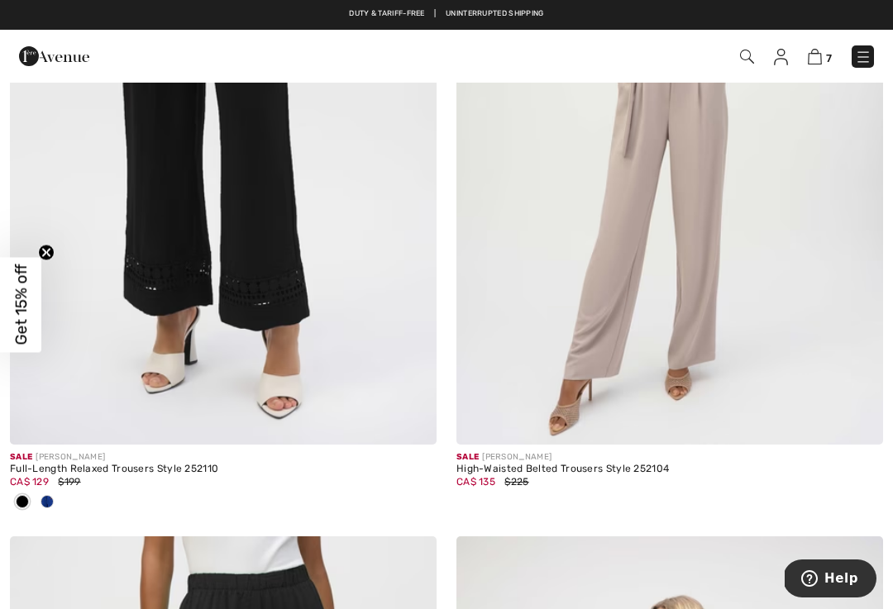
click at [254, 240] on img at bounding box center [223, 125] width 426 height 640
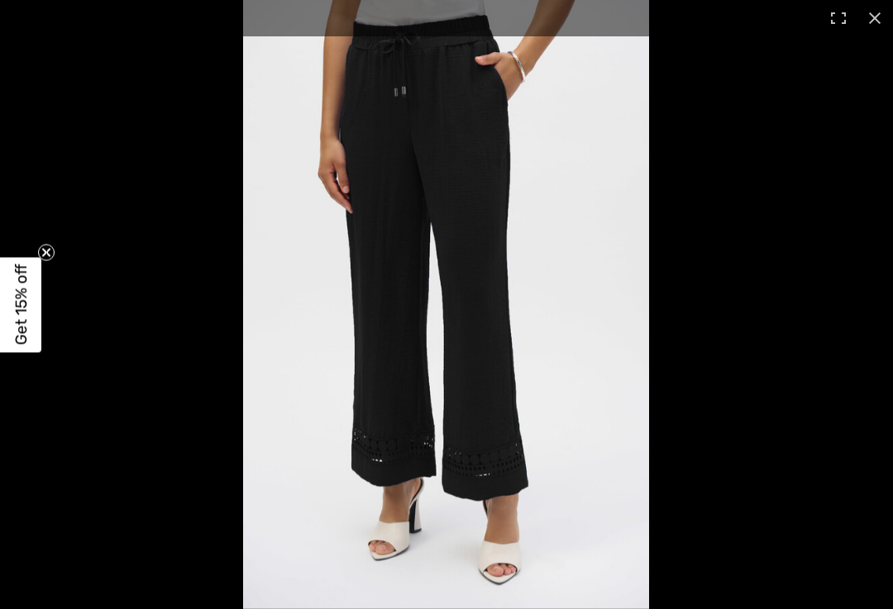
checkbox input "true"
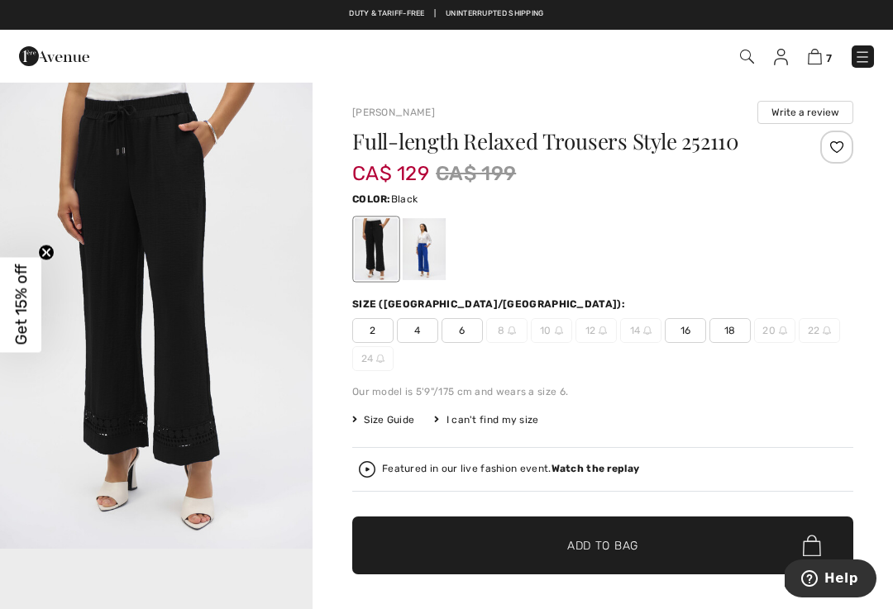
click at [438, 242] on div at bounding box center [423, 249] width 43 height 62
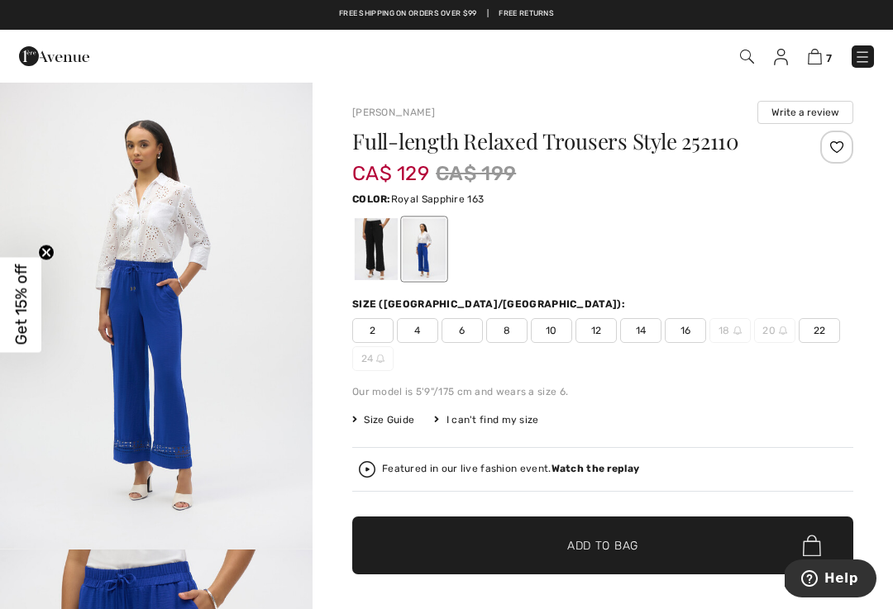
click at [567, 327] on span "10" at bounding box center [551, 330] width 41 height 25
click at [669, 545] on span "✔ Added to Bag Add to Bag" at bounding box center [602, 546] width 501 height 58
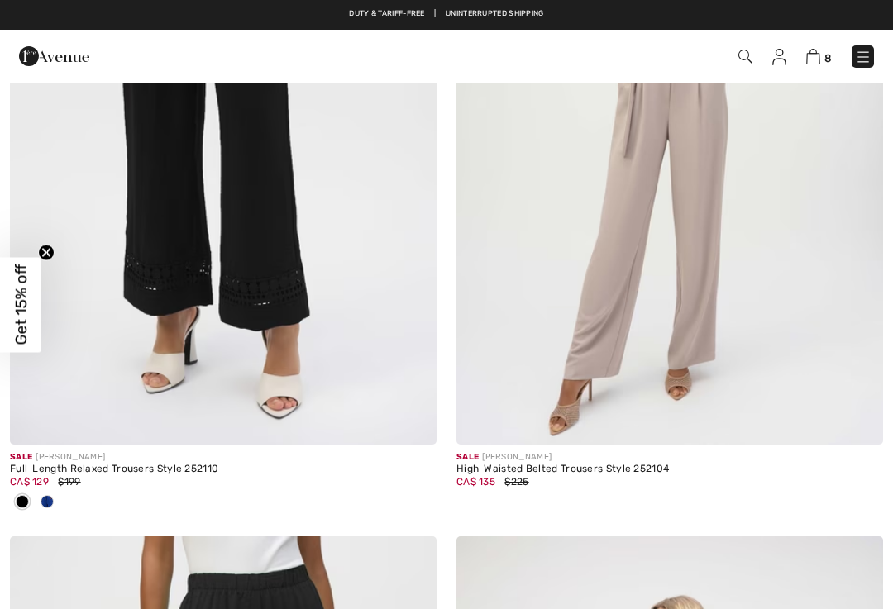
checkbox input "true"
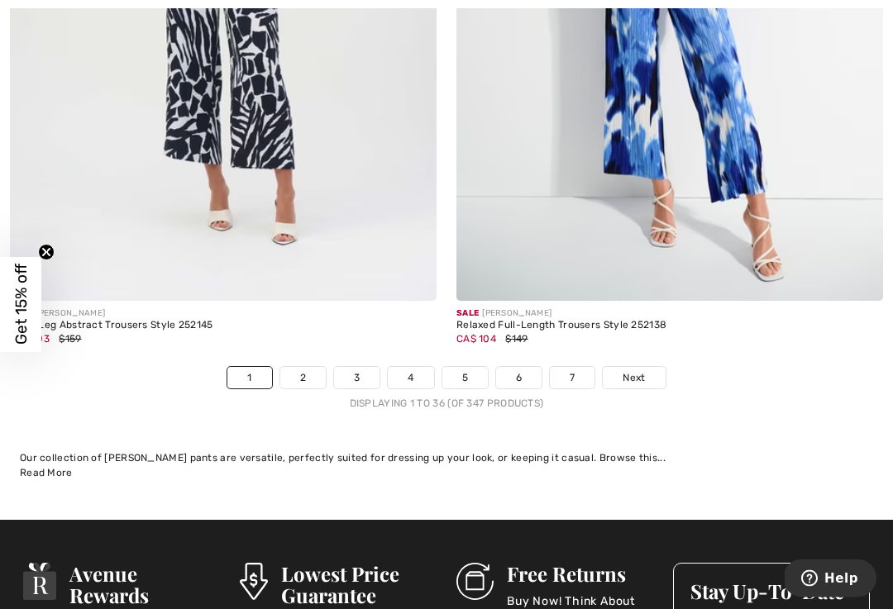
scroll to position [13072, 0]
click at [655, 367] on link "Next" at bounding box center [633, 377] width 62 height 21
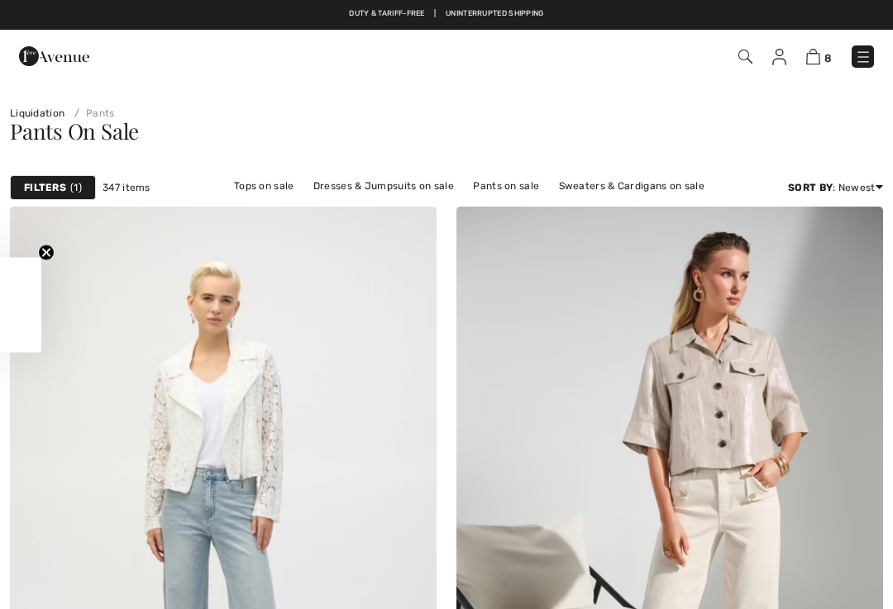
checkbox input "true"
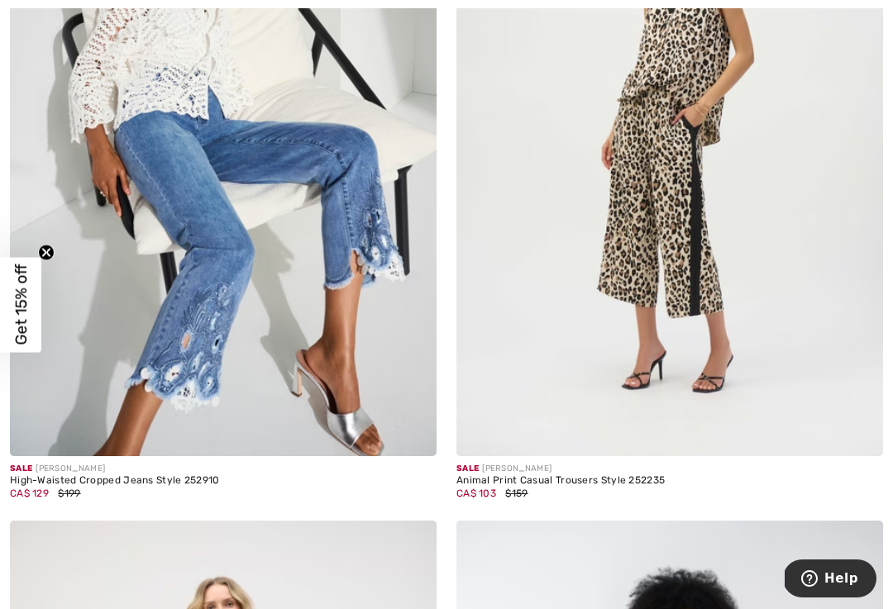
scroll to position [1799, 0]
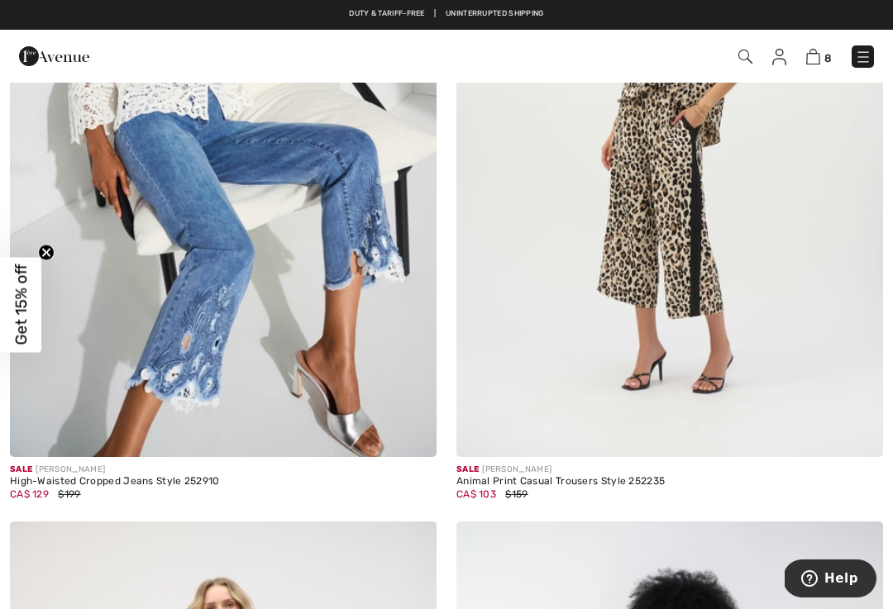
click at [383, 305] on img at bounding box center [223, 137] width 426 height 640
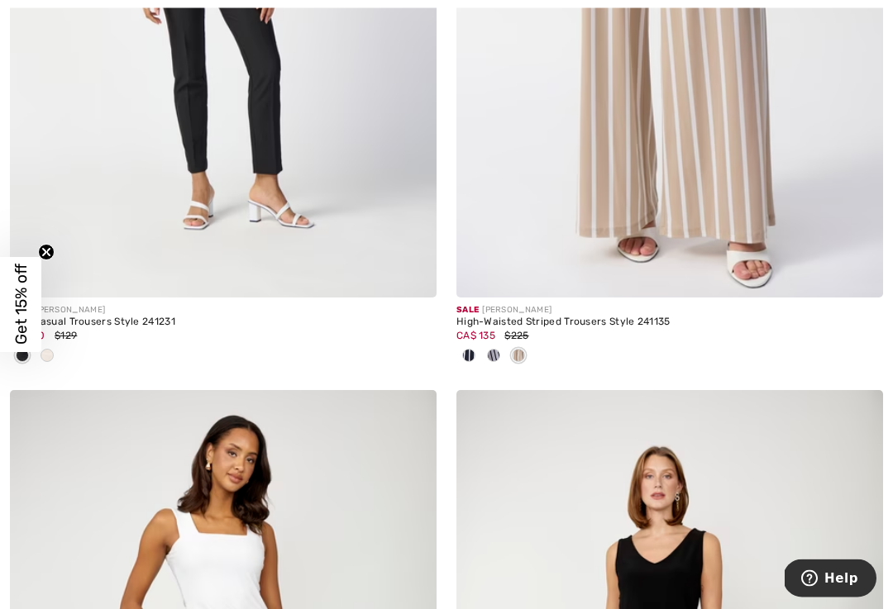
scroll to position [5679, 0]
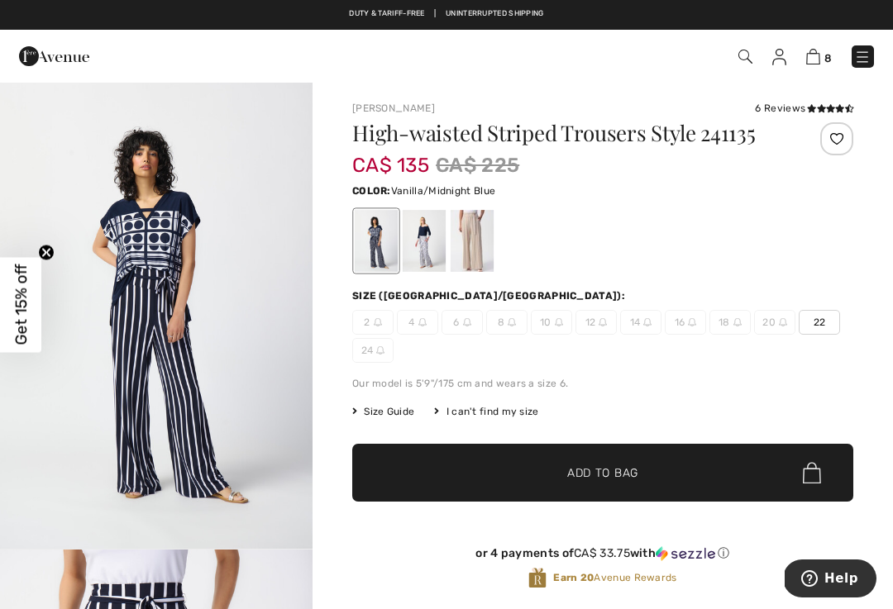
click at [433, 247] on div at bounding box center [423, 241] width 43 height 62
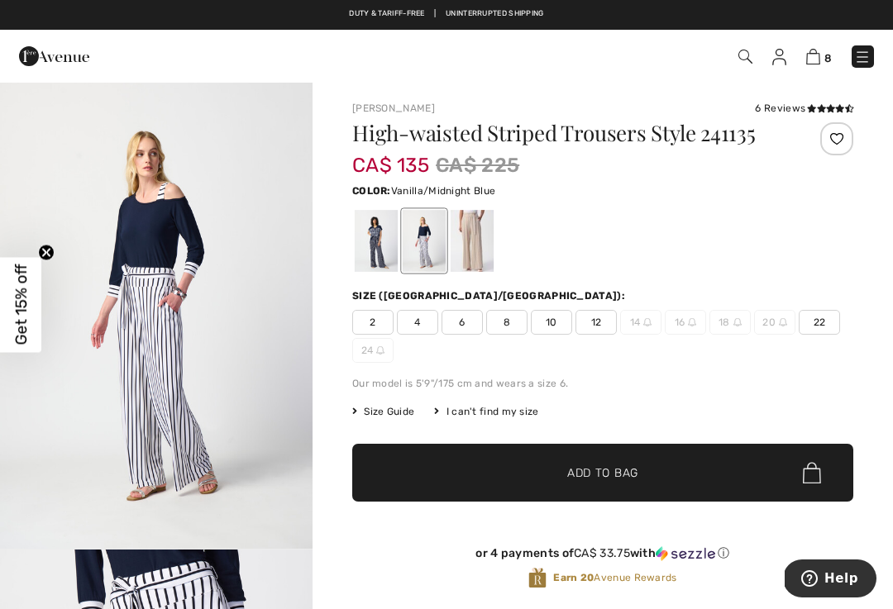
click at [502, 237] on div at bounding box center [602, 241] width 501 height 69
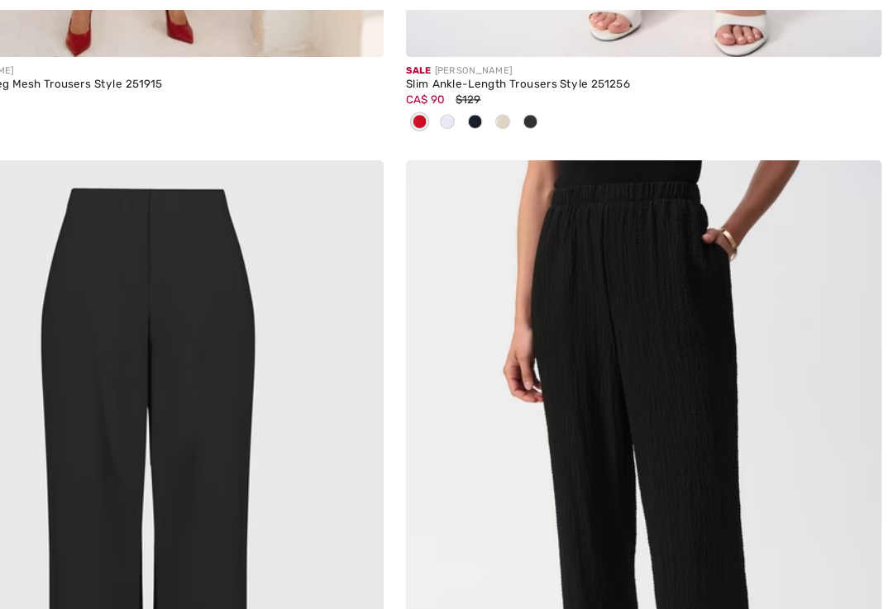
scroll to position [10421, 0]
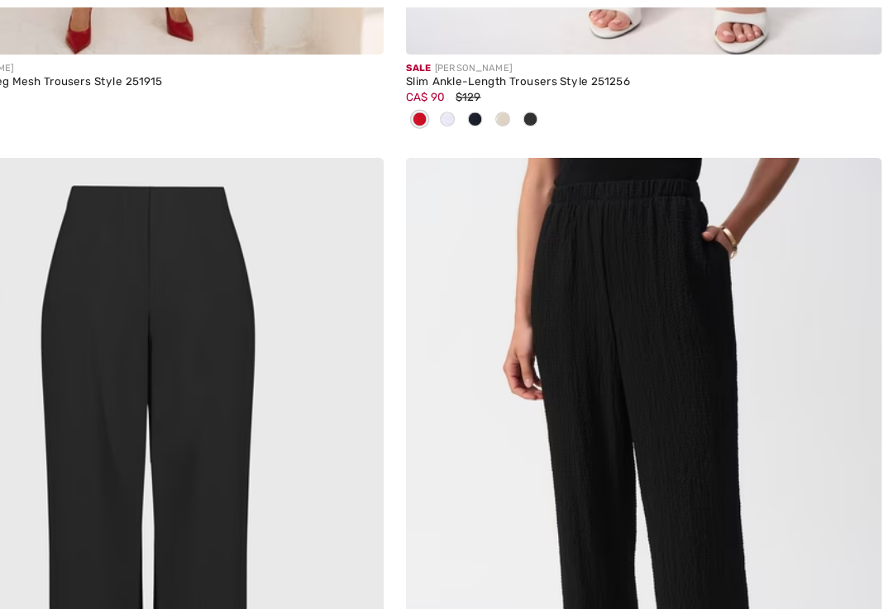
click at [601, 302] on img at bounding box center [669, 464] width 426 height 640
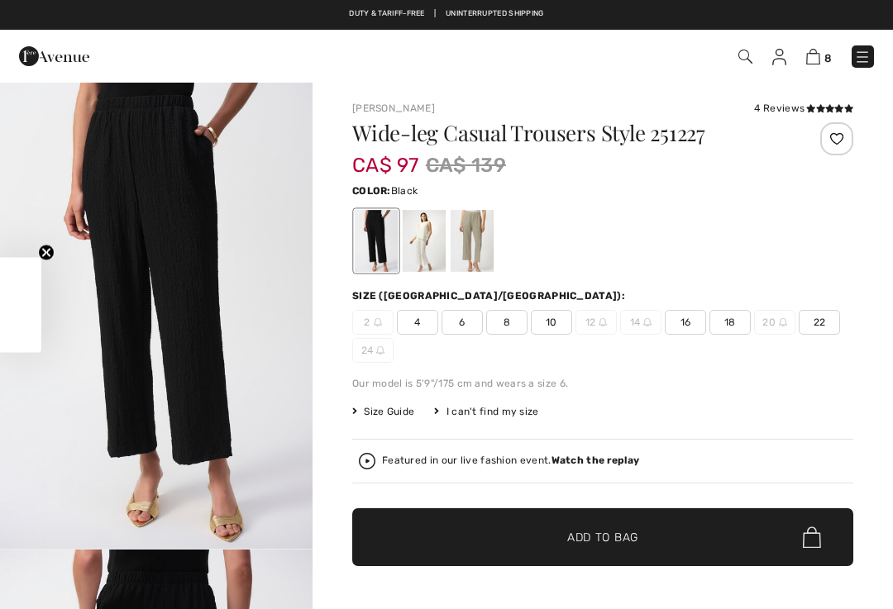
checkbox input "true"
click at [432, 242] on div at bounding box center [423, 241] width 43 height 62
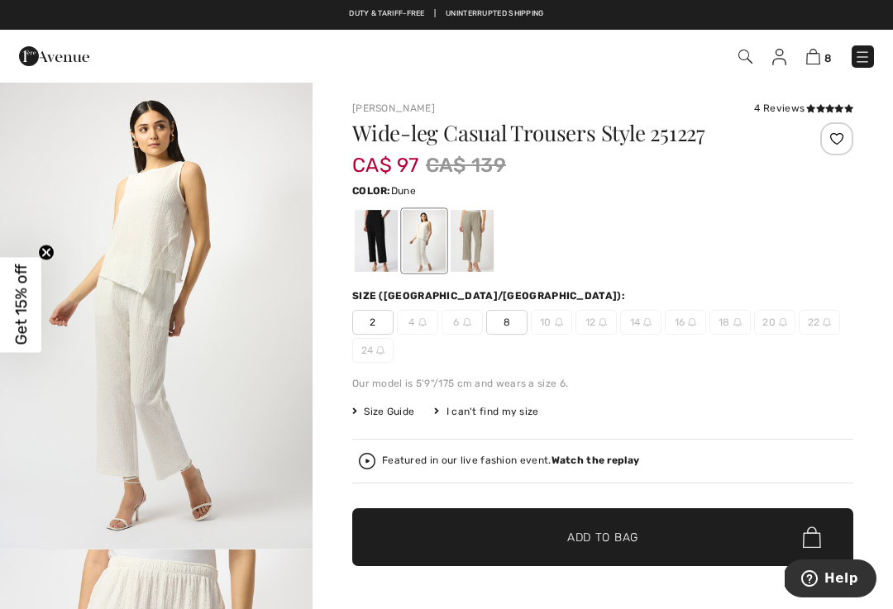
click at [476, 247] on div at bounding box center [471, 241] width 43 height 62
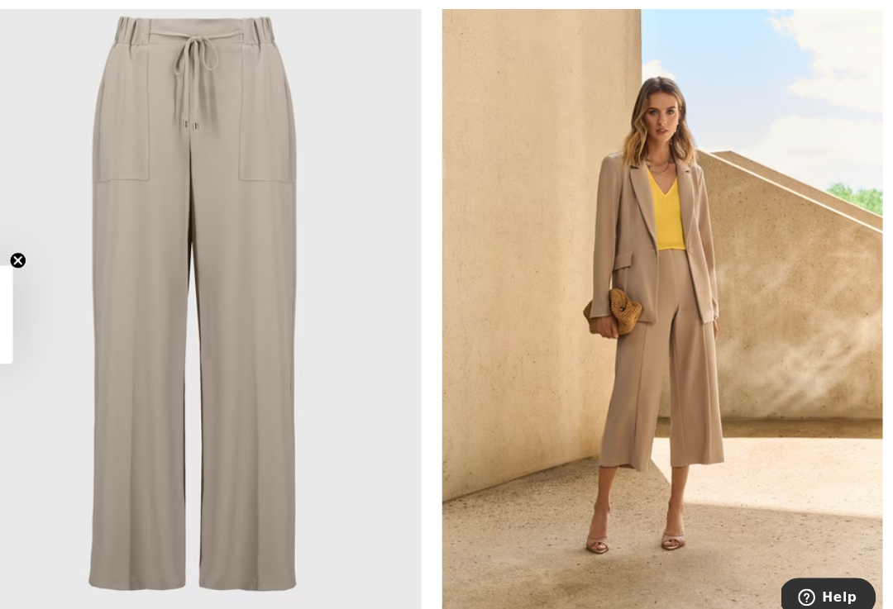
scroll to position [12055, 0]
click at [317, 403] on img at bounding box center [223, 294] width 426 height 640
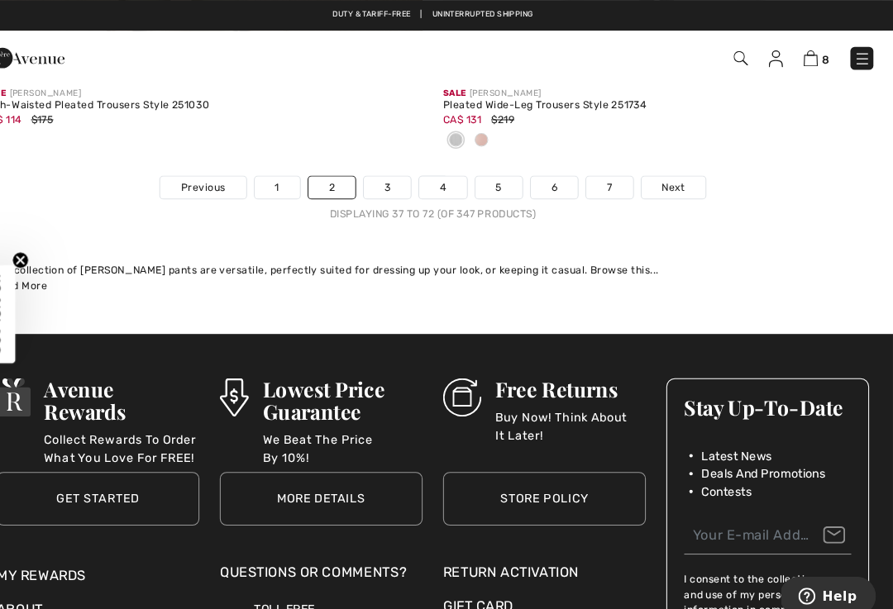
scroll to position [13322, 0]
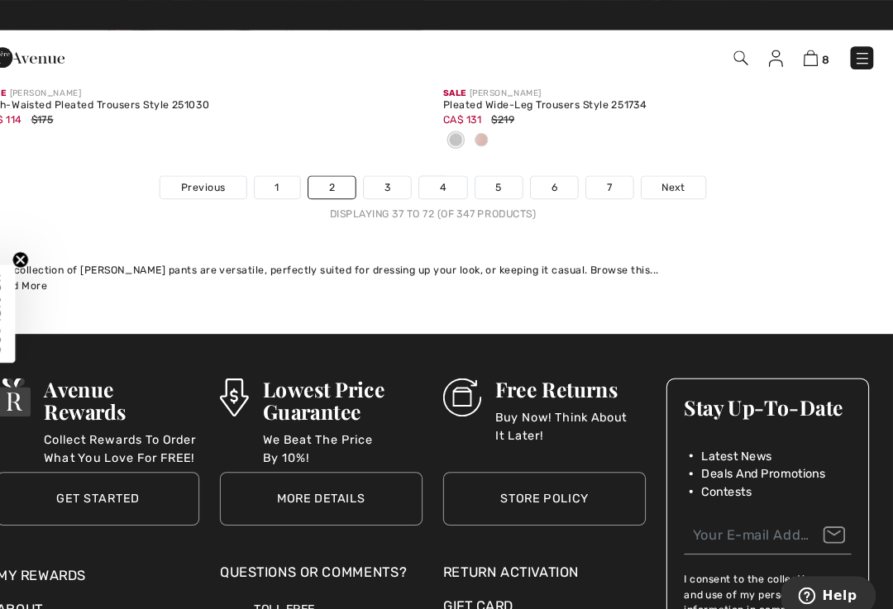
click at [668, 172] on link "Next" at bounding box center [680, 182] width 62 height 21
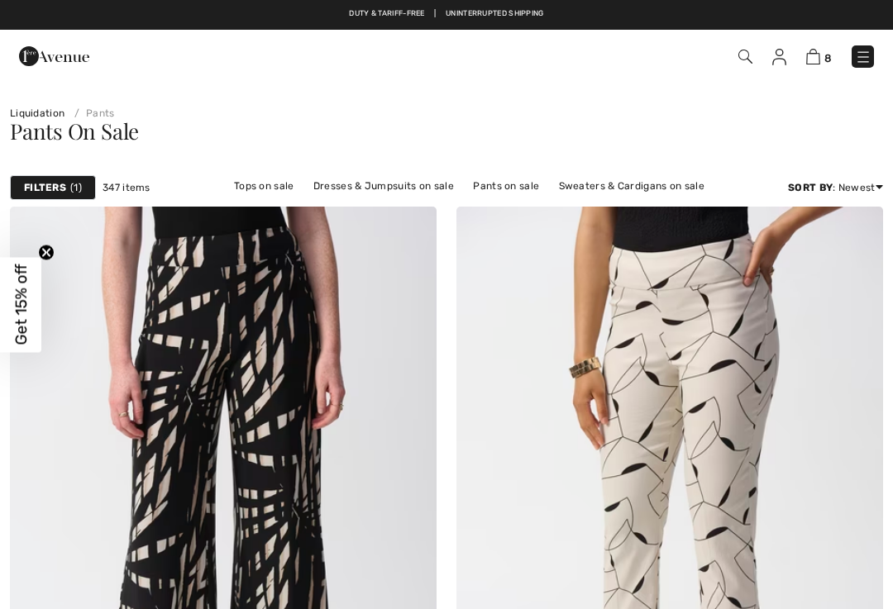
checkbox input "true"
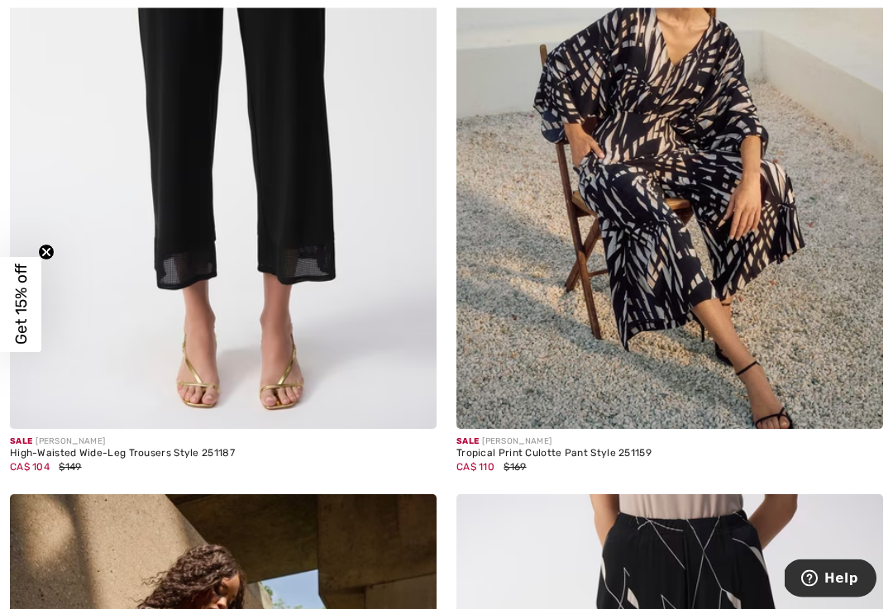
scroll to position [2559, 0]
click at [331, 227] on img at bounding box center [223, 109] width 426 height 640
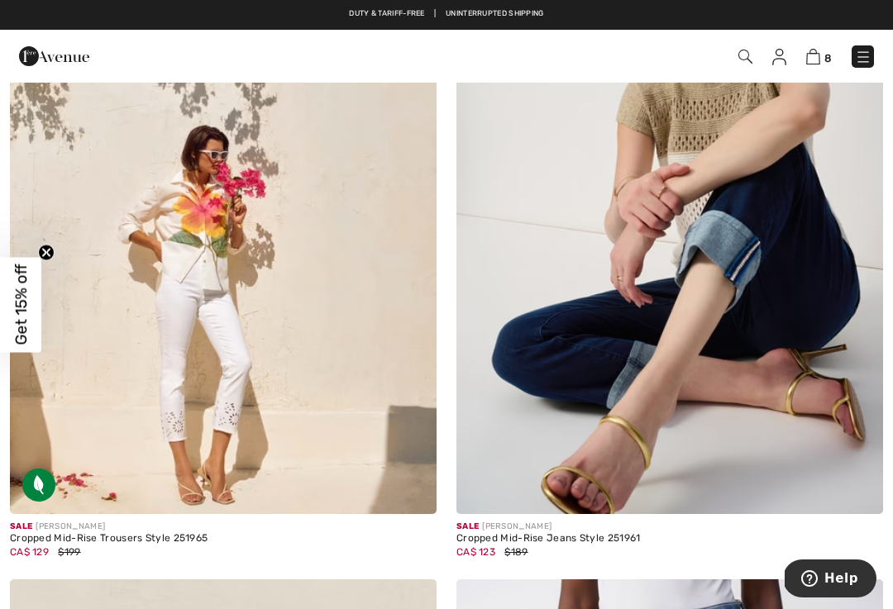
scroll to position [9986, 0]
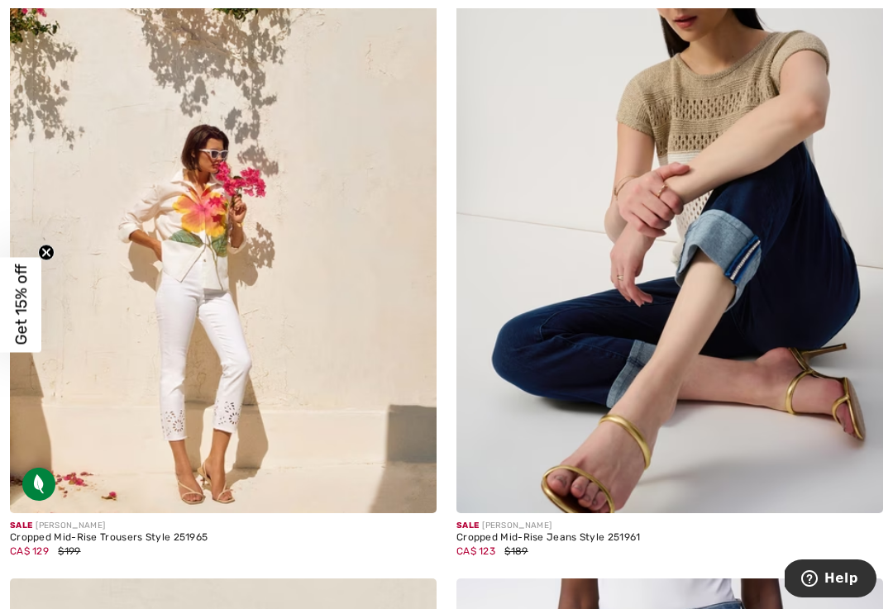
click at [725, 222] on img at bounding box center [669, 194] width 426 height 640
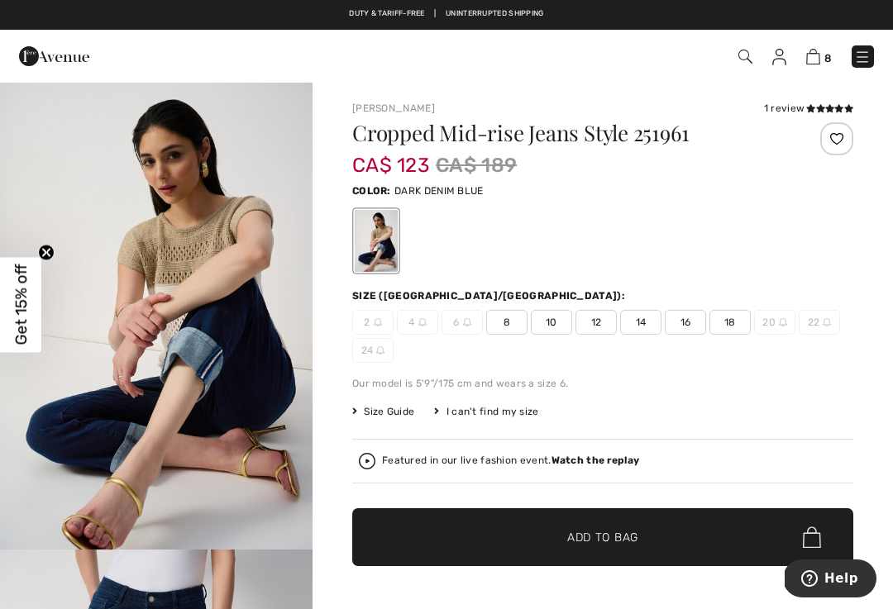
click at [512, 322] on span "8" at bounding box center [506, 322] width 41 height 25
click at [646, 546] on span "✔ Added to Bag Add to Bag" at bounding box center [602, 537] width 501 height 58
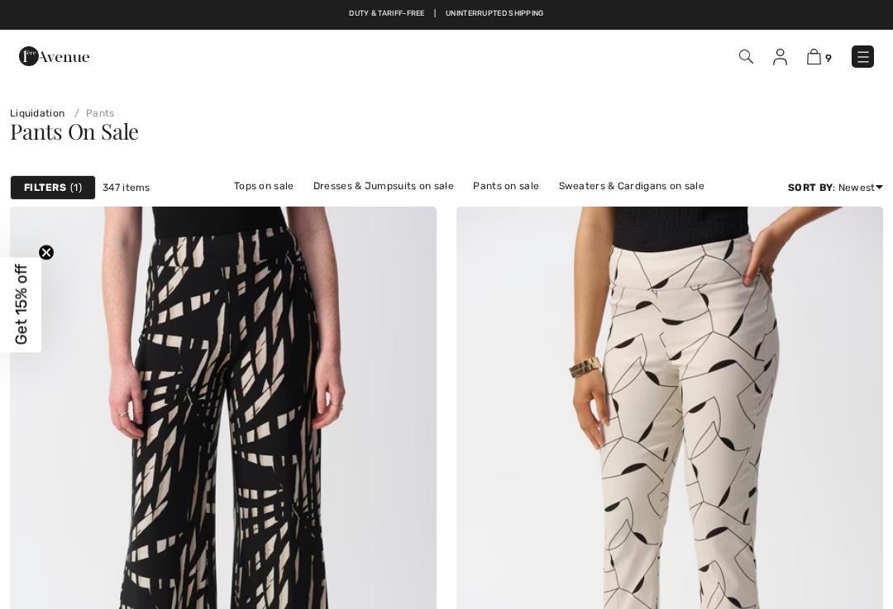
checkbox input "true"
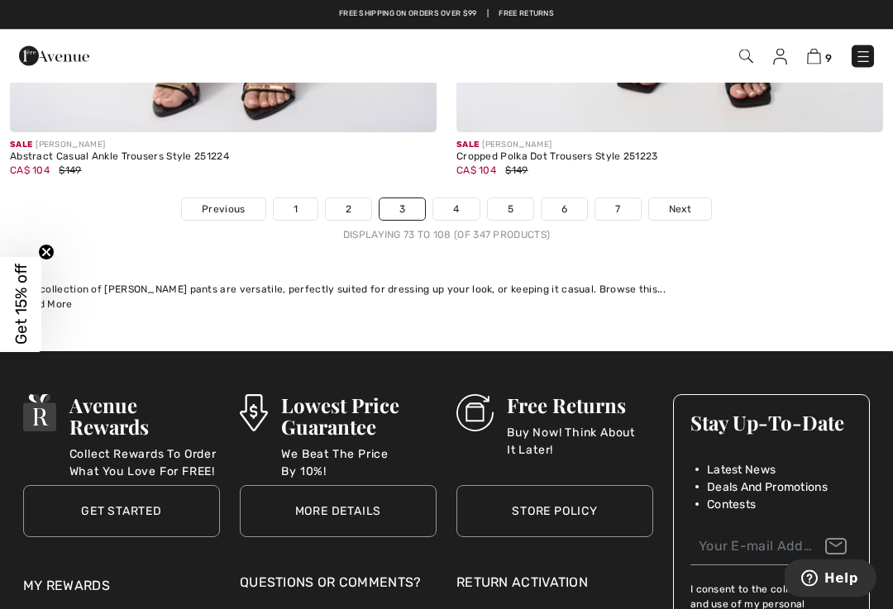
scroll to position [13183, 0]
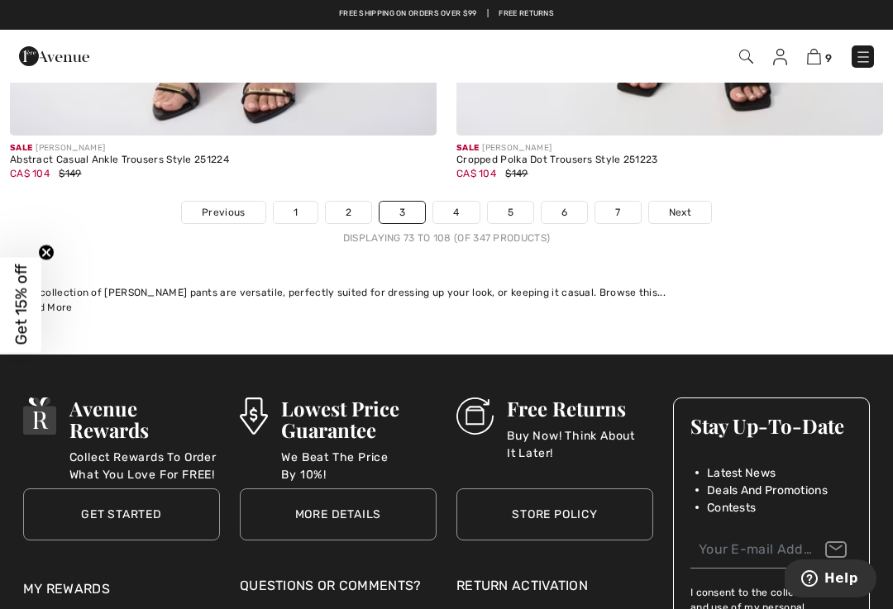
click at [688, 205] on span "Next" at bounding box center [680, 212] width 22 height 15
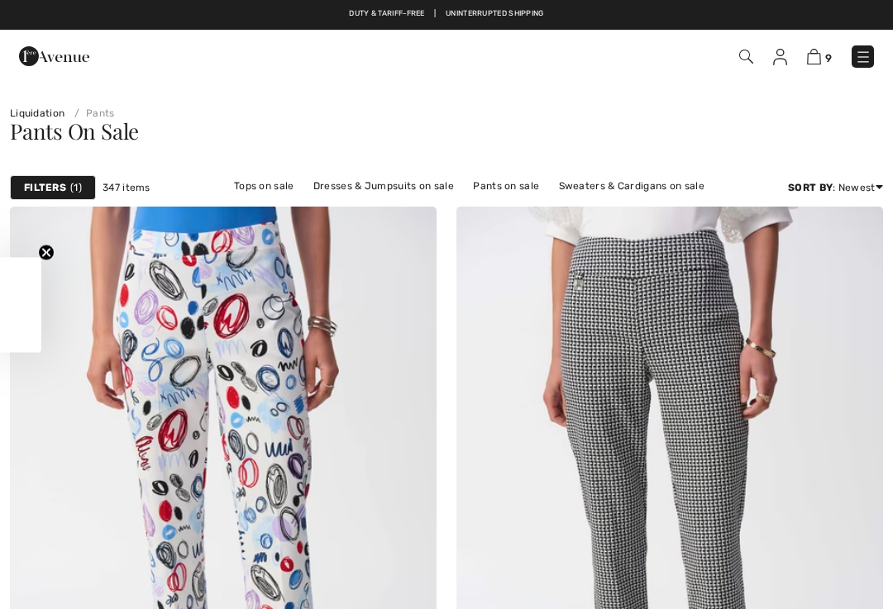
checkbox input "true"
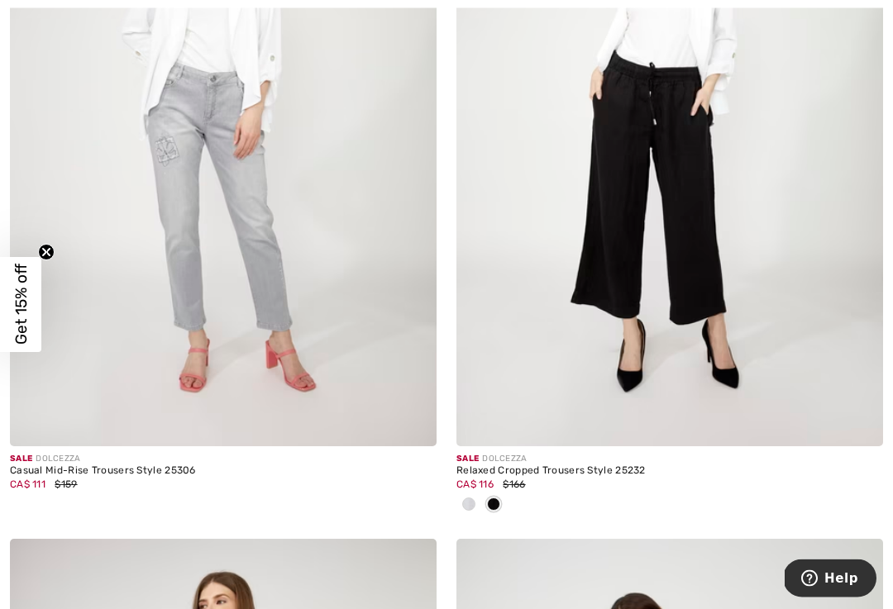
scroll to position [7726, 0]
click at [475, 502] on div at bounding box center [468, 505] width 25 height 27
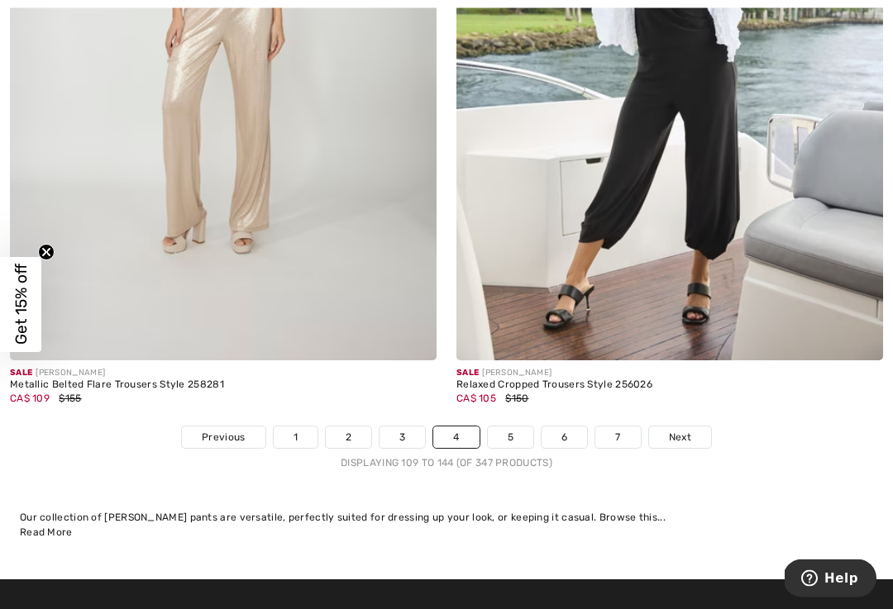
scroll to position [12986, 0]
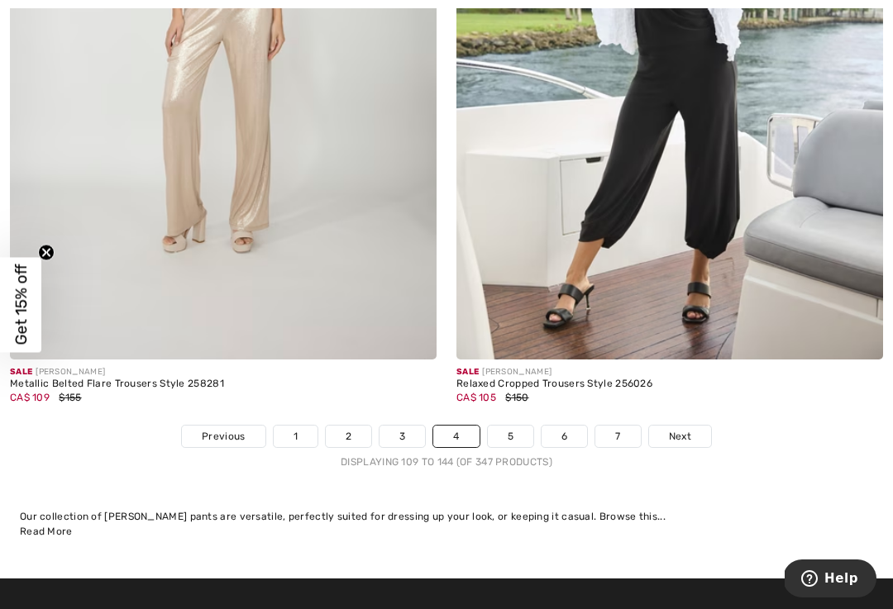
click at [687, 431] on span "Next" at bounding box center [680, 436] width 22 height 15
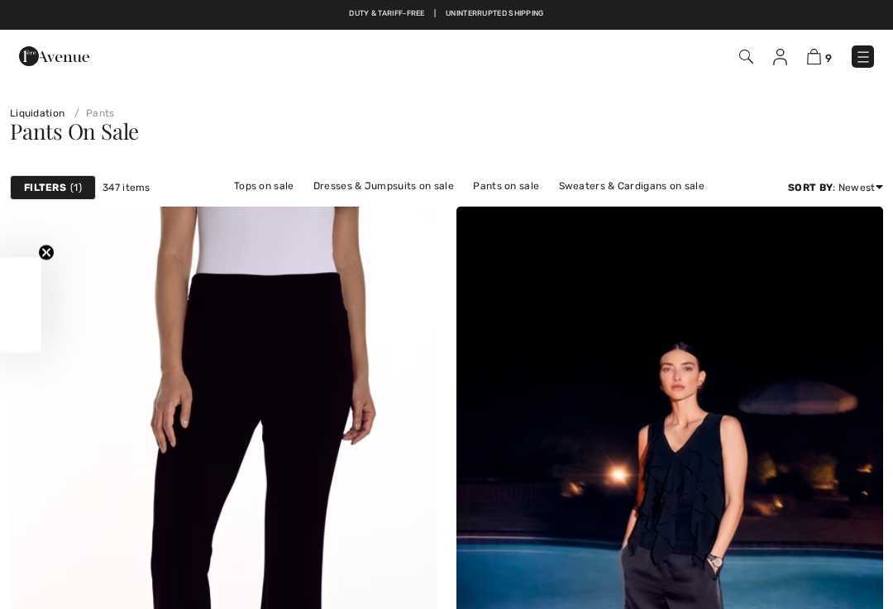
checkbox input "true"
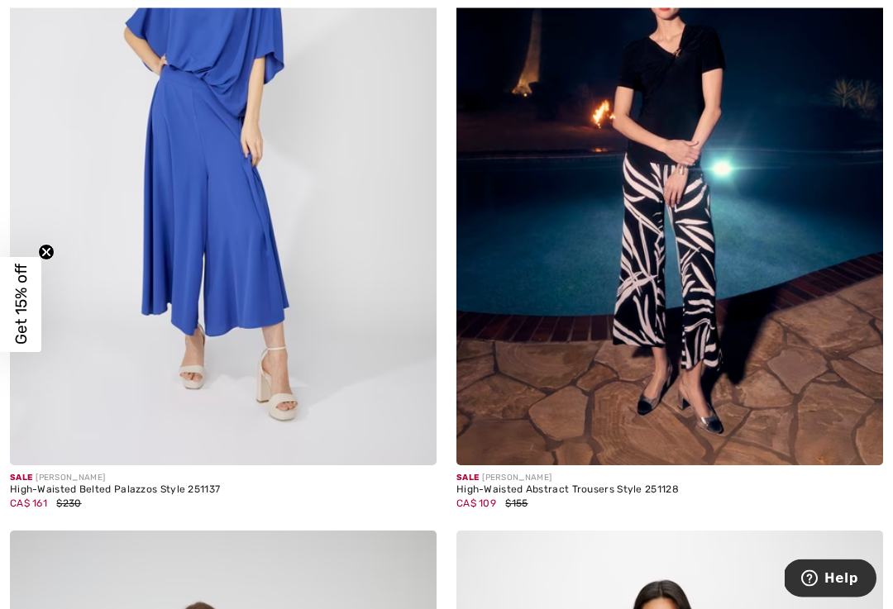
scroll to position [3231, 0]
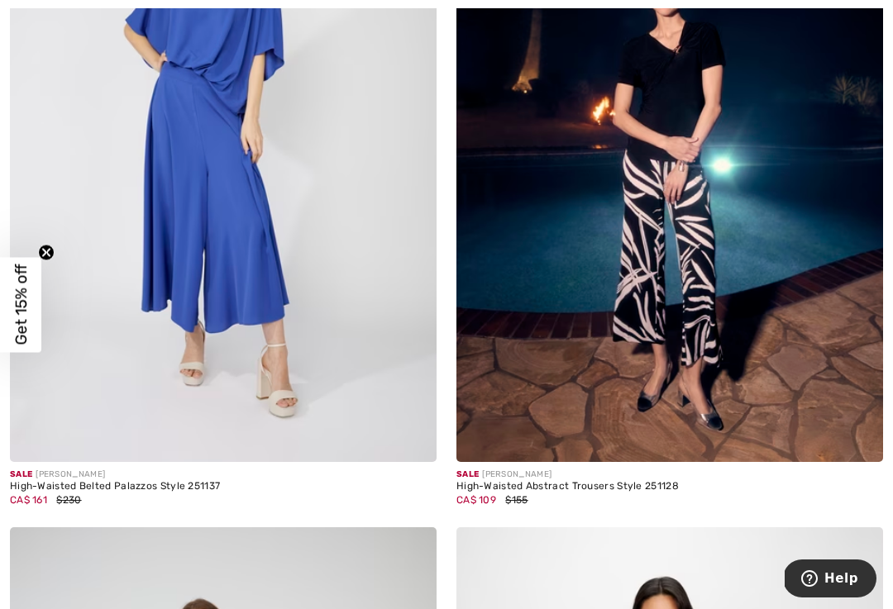
click at [700, 217] on img at bounding box center [669, 142] width 426 height 640
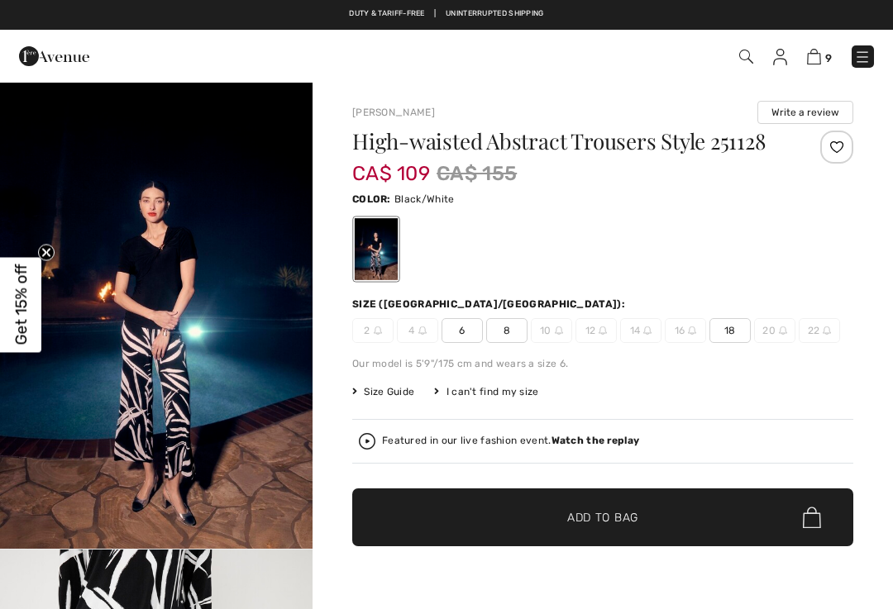
checkbox input "true"
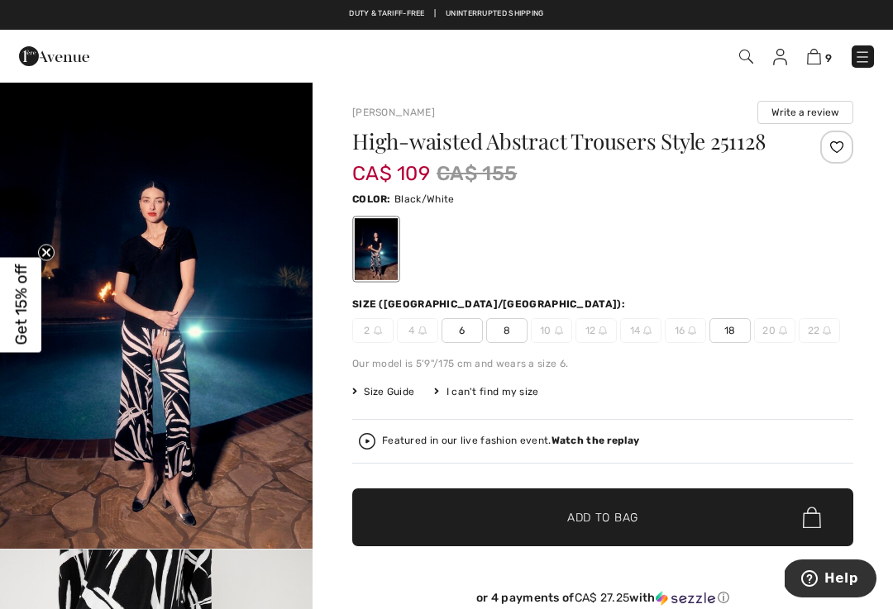
click at [626, 445] on strong "Watch the replay" at bounding box center [595, 441] width 88 height 12
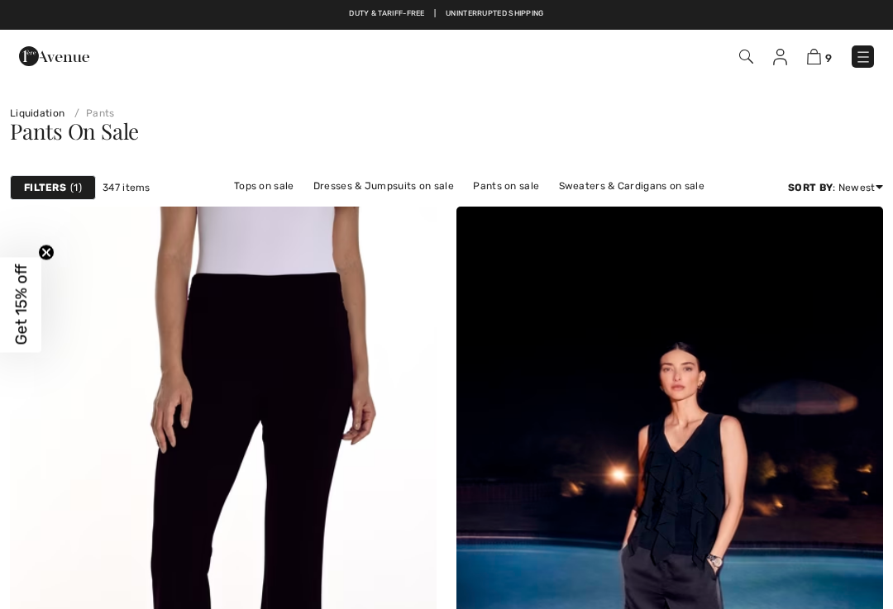
checkbox input "true"
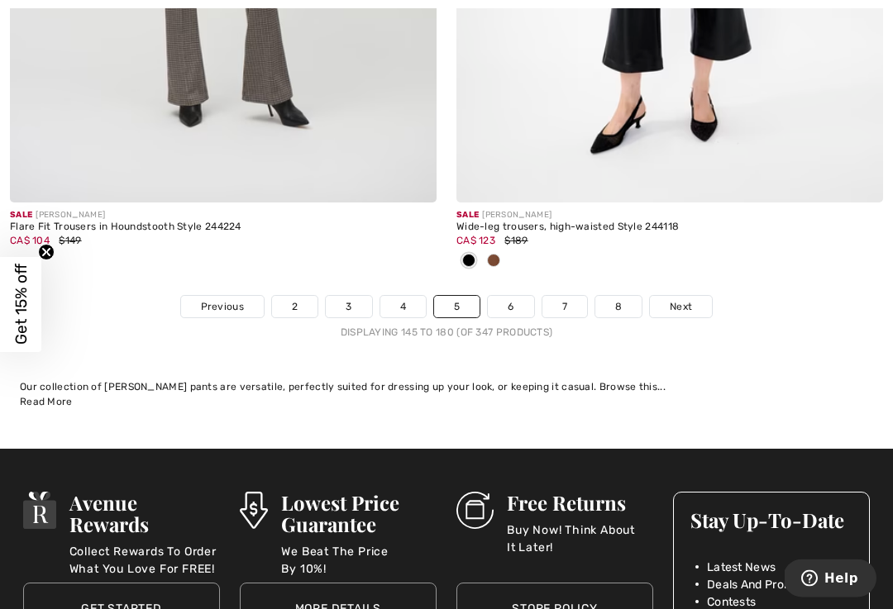
scroll to position [13093, 0]
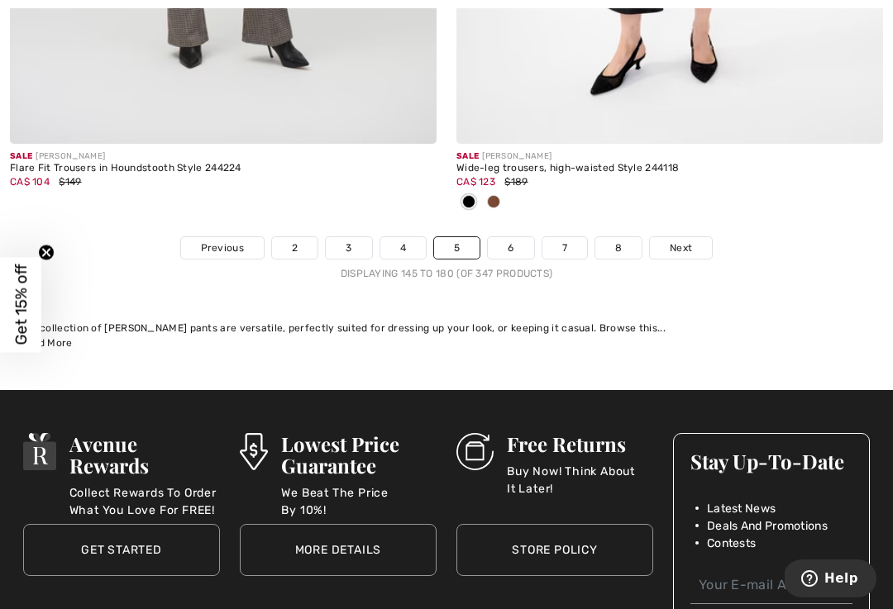
click at [681, 240] on span "Next" at bounding box center [680, 247] width 22 height 15
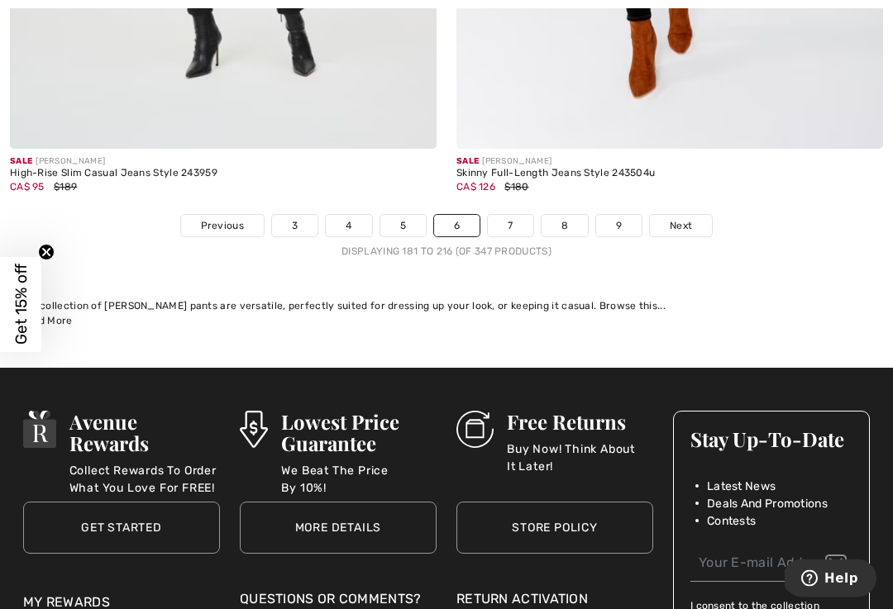
scroll to position [13060, 0]
click at [701, 215] on link "Next" at bounding box center [681, 225] width 62 height 21
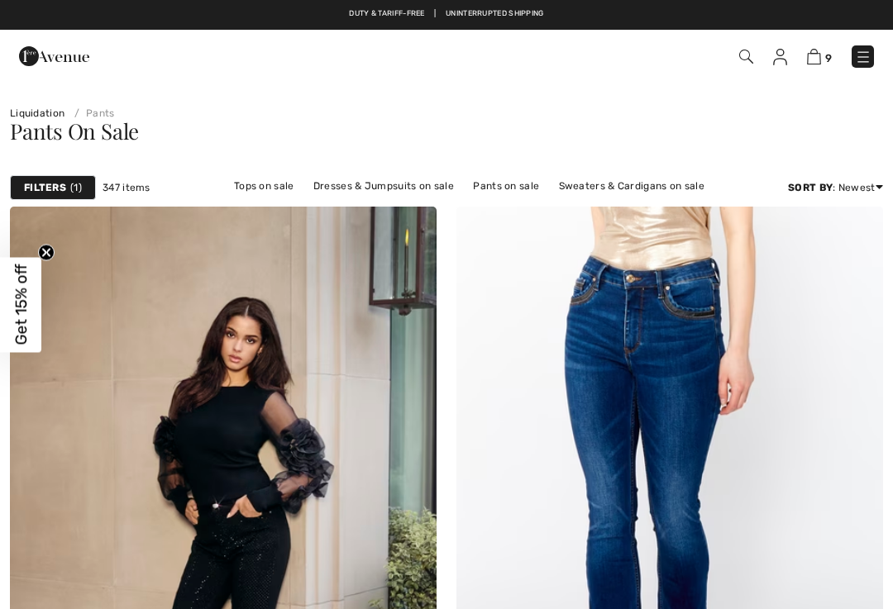
checkbox input "true"
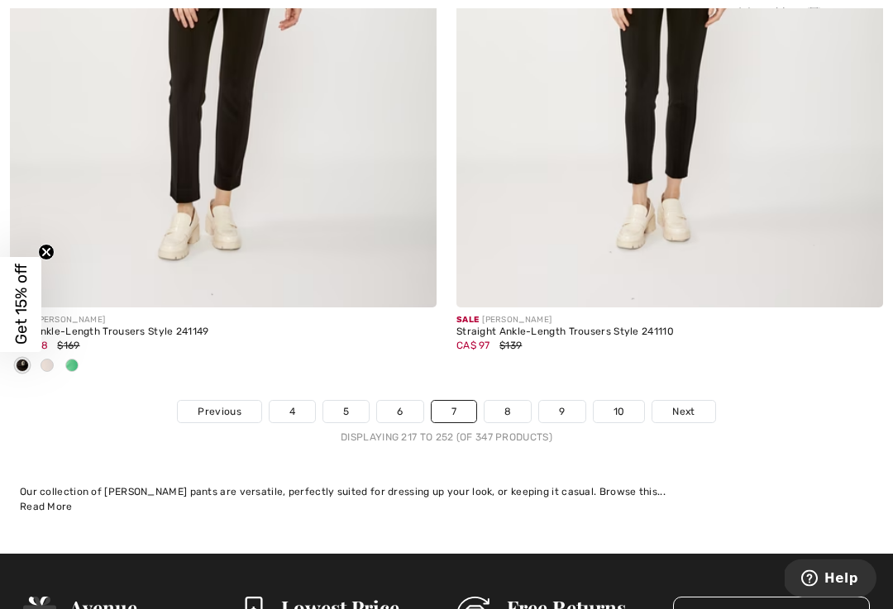
scroll to position [12958, 0]
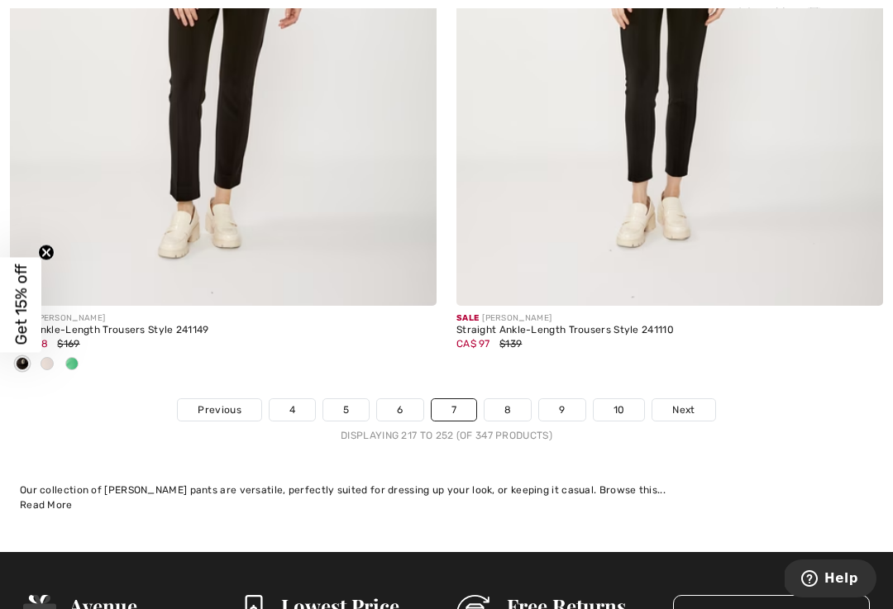
click at [710, 399] on link "Next" at bounding box center [683, 409] width 62 height 21
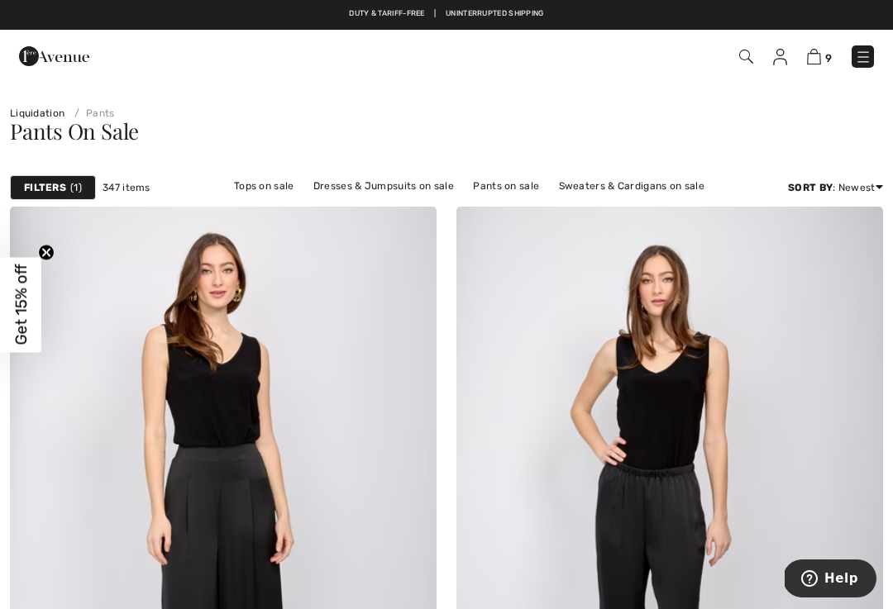
click at [821, 53] on img at bounding box center [814, 57] width 14 height 16
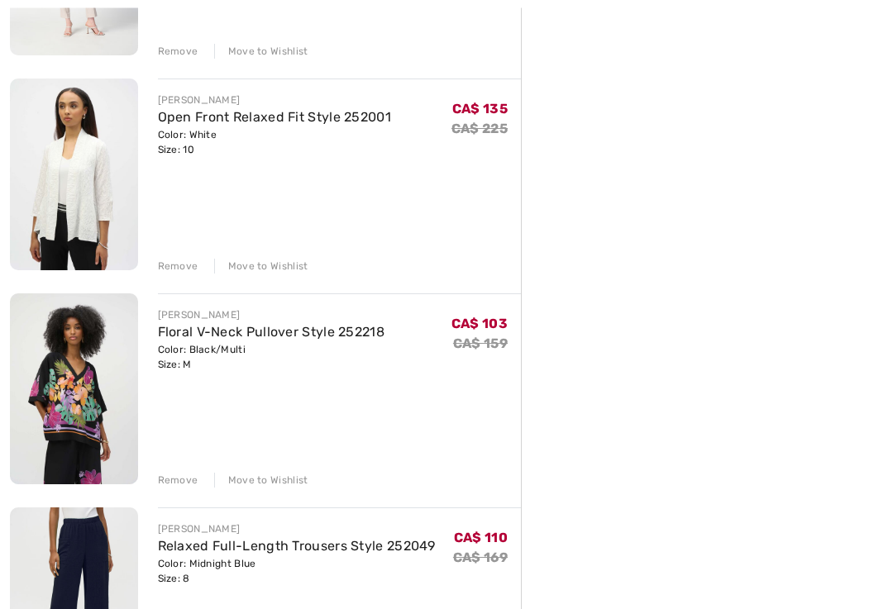
scroll to position [567, 0]
click at [187, 266] on div "Remove" at bounding box center [178, 266] width 40 height 15
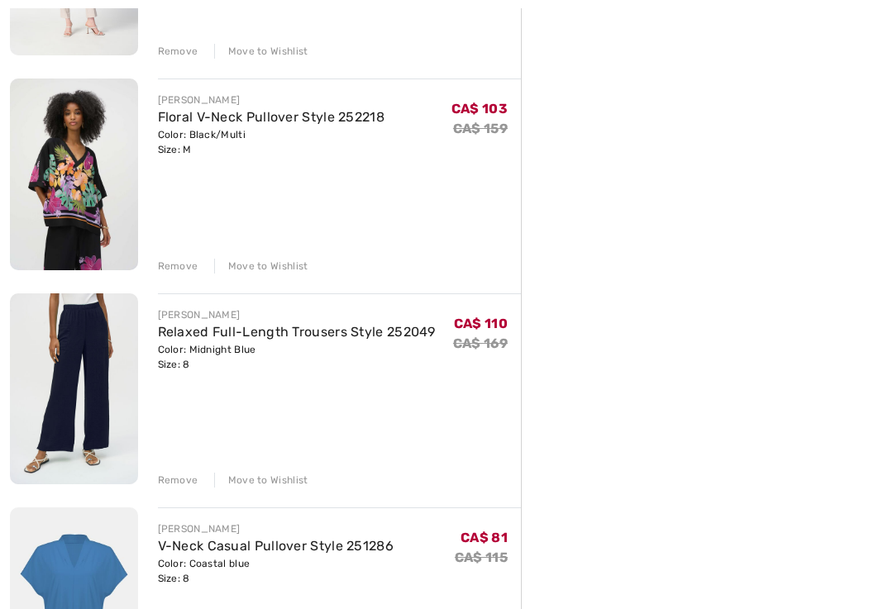
click at [189, 263] on div "Remove" at bounding box center [178, 266] width 40 height 15
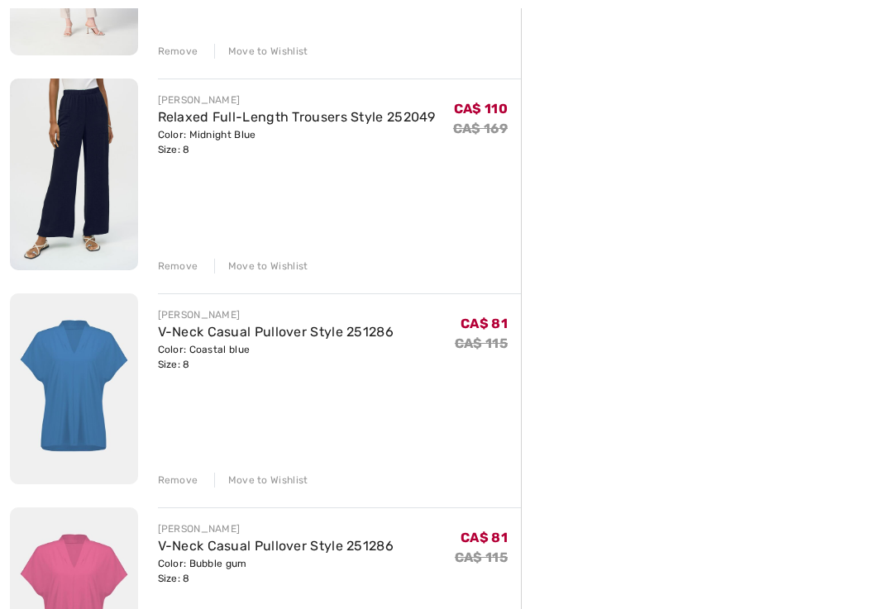
click at [188, 488] on div "Remove" at bounding box center [178, 480] width 40 height 15
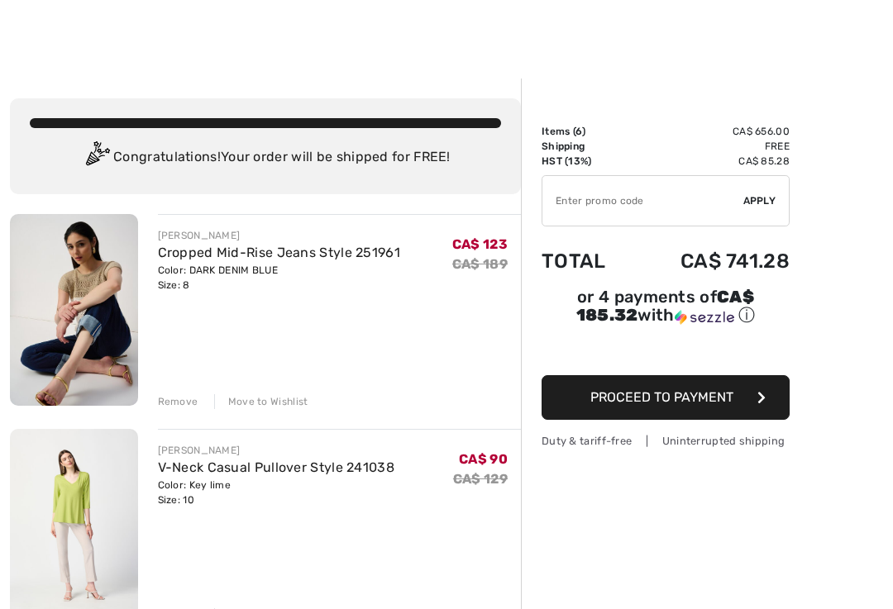
scroll to position [4, 0]
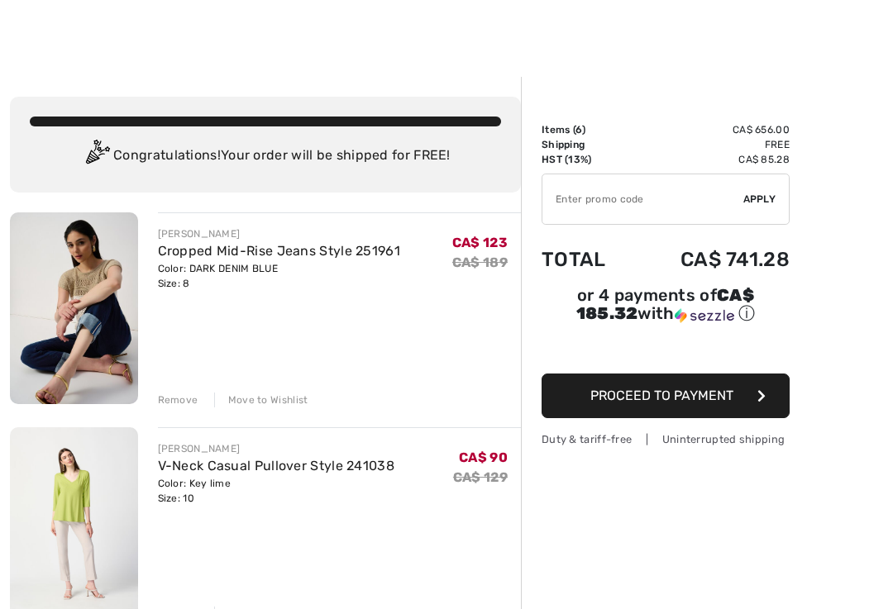
click at [187, 401] on div "Remove" at bounding box center [178, 400] width 40 height 15
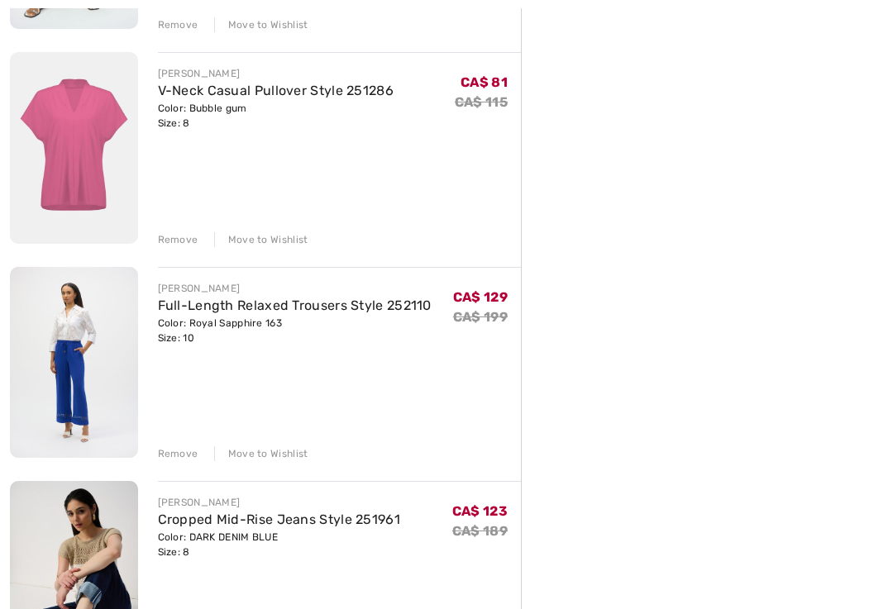
scroll to position [593, 0]
click at [178, 240] on div "Remove" at bounding box center [178, 239] width 40 height 15
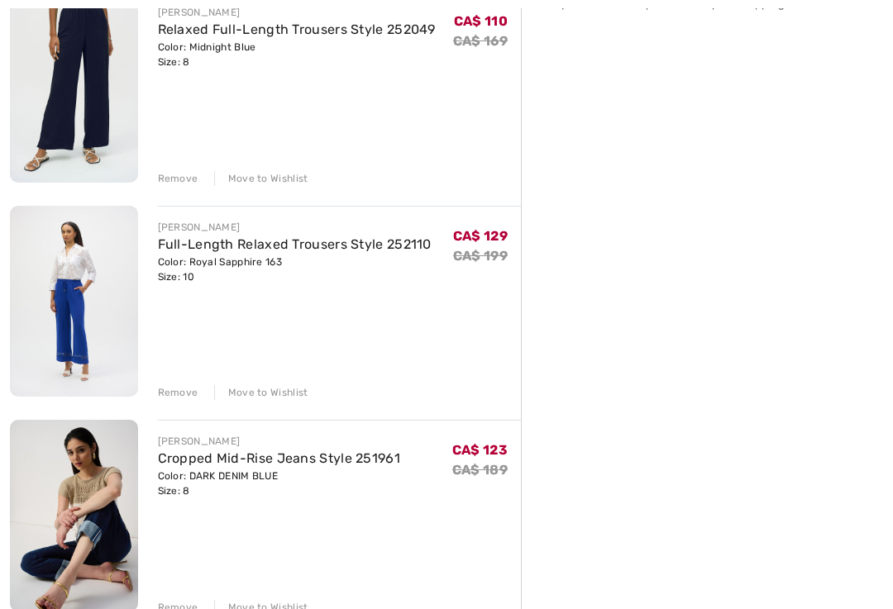
scroll to position [483, 0]
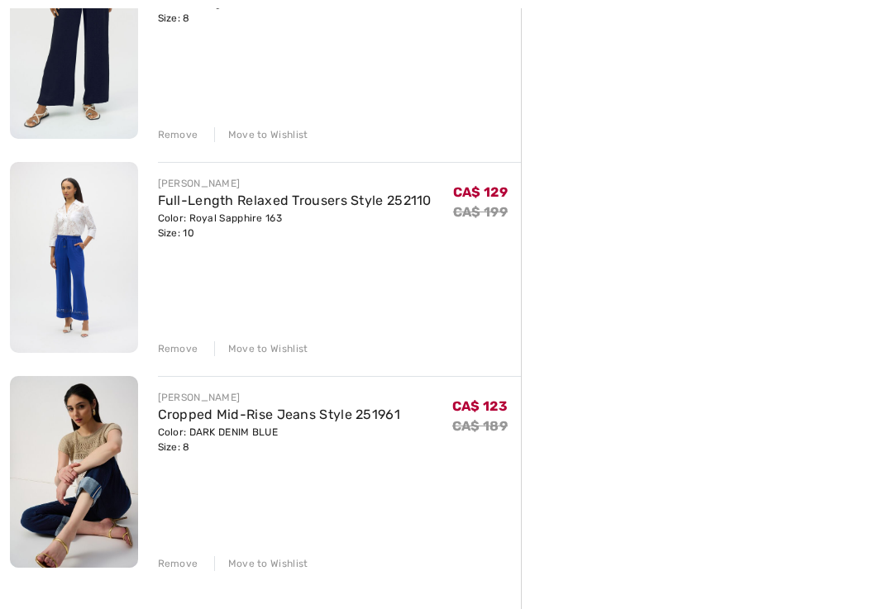
click at [189, 569] on div "Remove" at bounding box center [178, 564] width 40 height 15
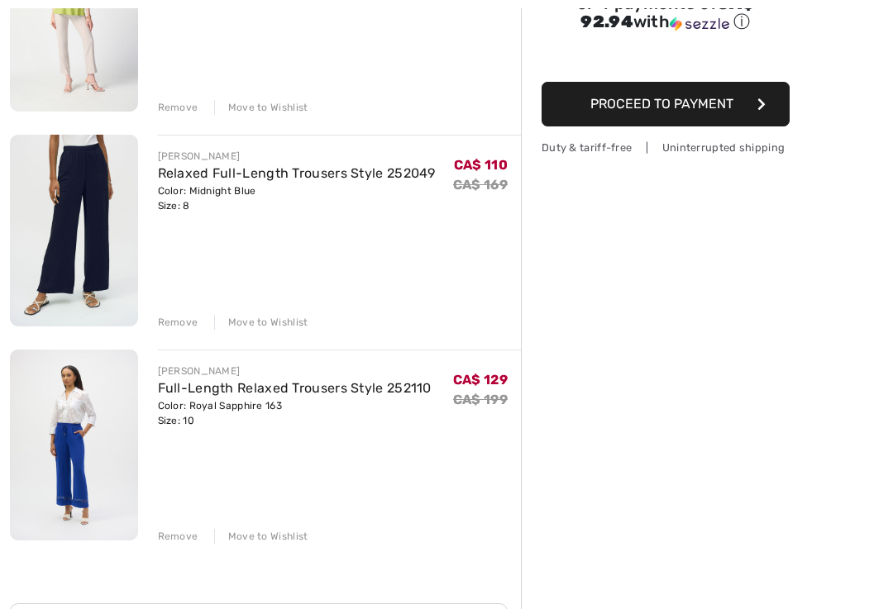
scroll to position [299, 0]
